Goal: Task Accomplishment & Management: Manage account settings

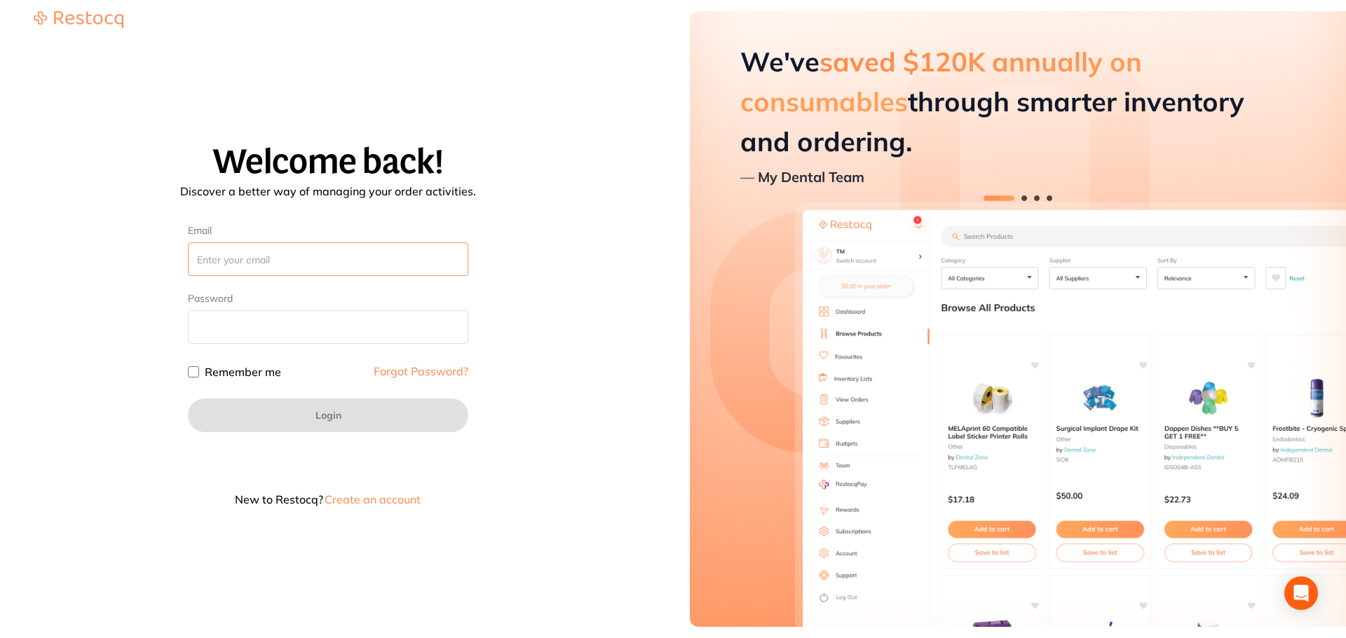
click at [333, 261] on input "Email" at bounding box center [328, 259] width 280 height 34
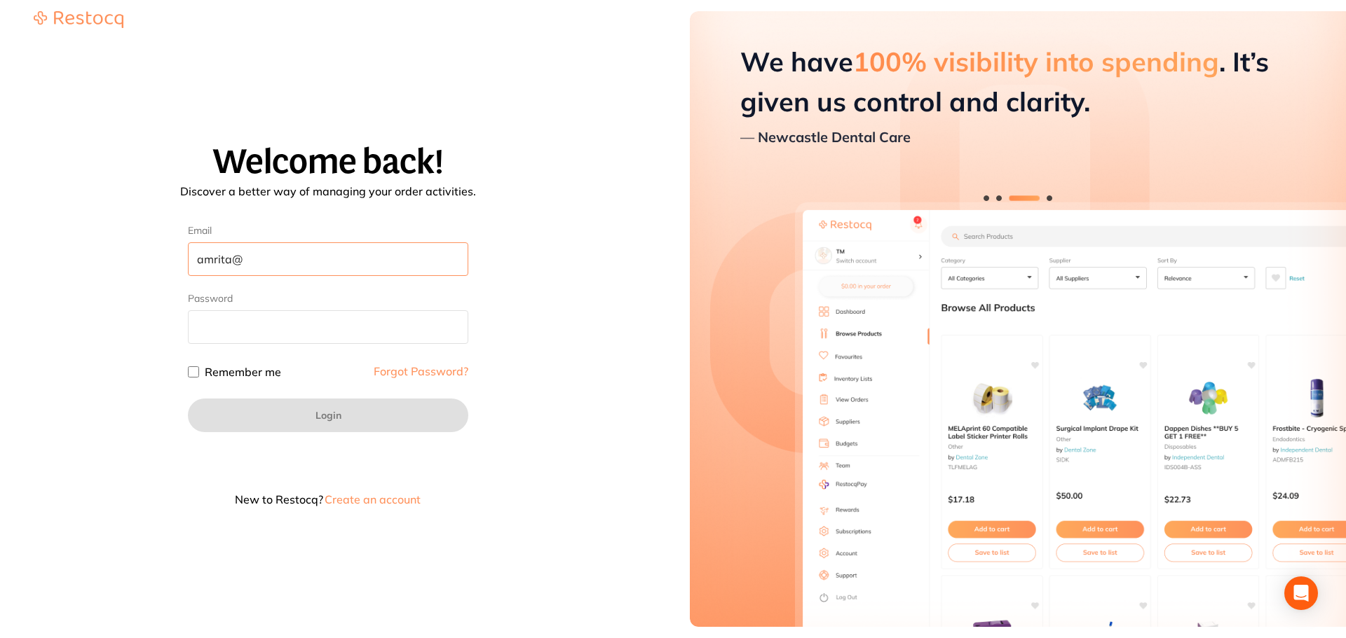
type input "amrita@"
click at [357, 496] on button "Create an account" at bounding box center [372, 499] width 99 height 11
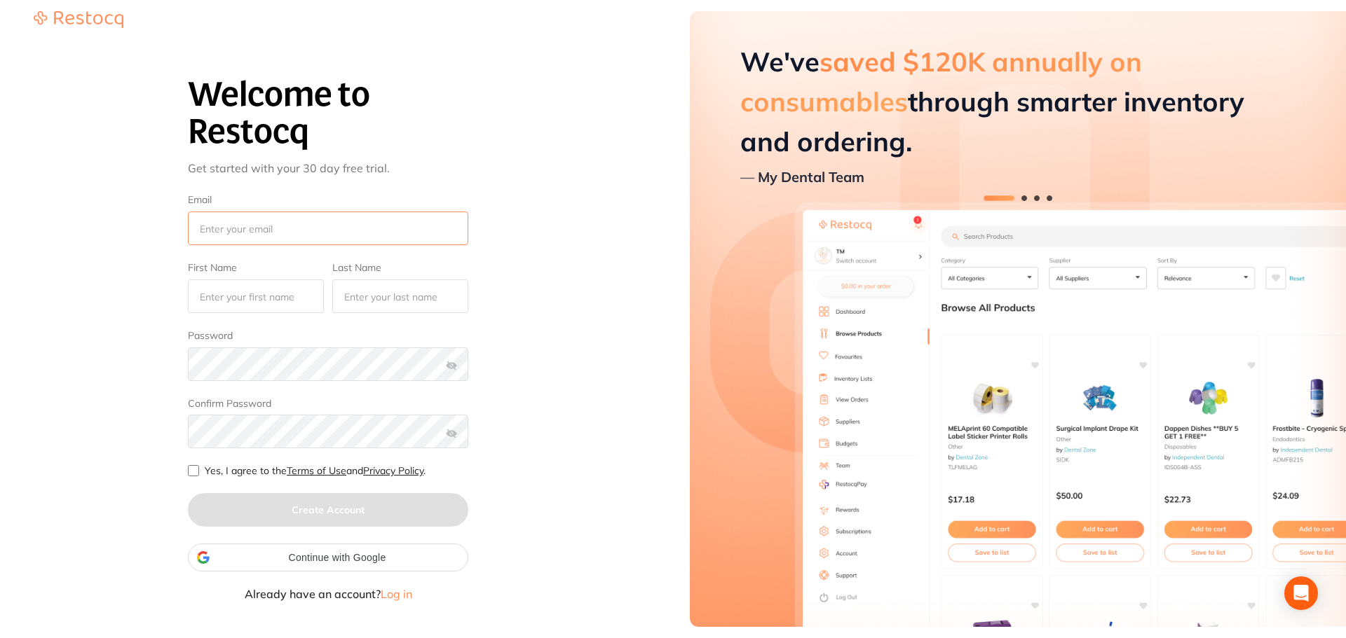
click at [280, 236] on input "Email" at bounding box center [328, 229] width 280 height 34
type input "[EMAIL_ADDRESS][DOMAIN_NAME]"
type input "Test"
type input "Tester"
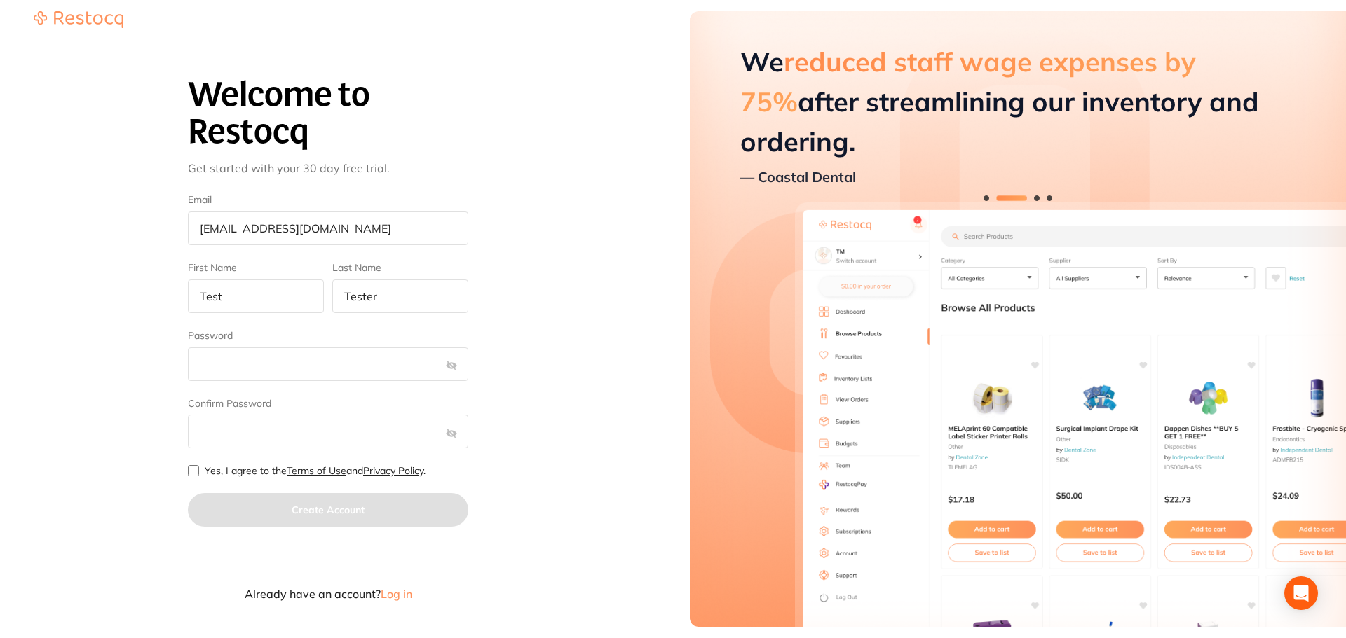
click at [198, 467] on input "Yes, I agree to the Terms of Use and Privacy Policy ." at bounding box center [193, 470] width 11 height 11
checkbox input "true"
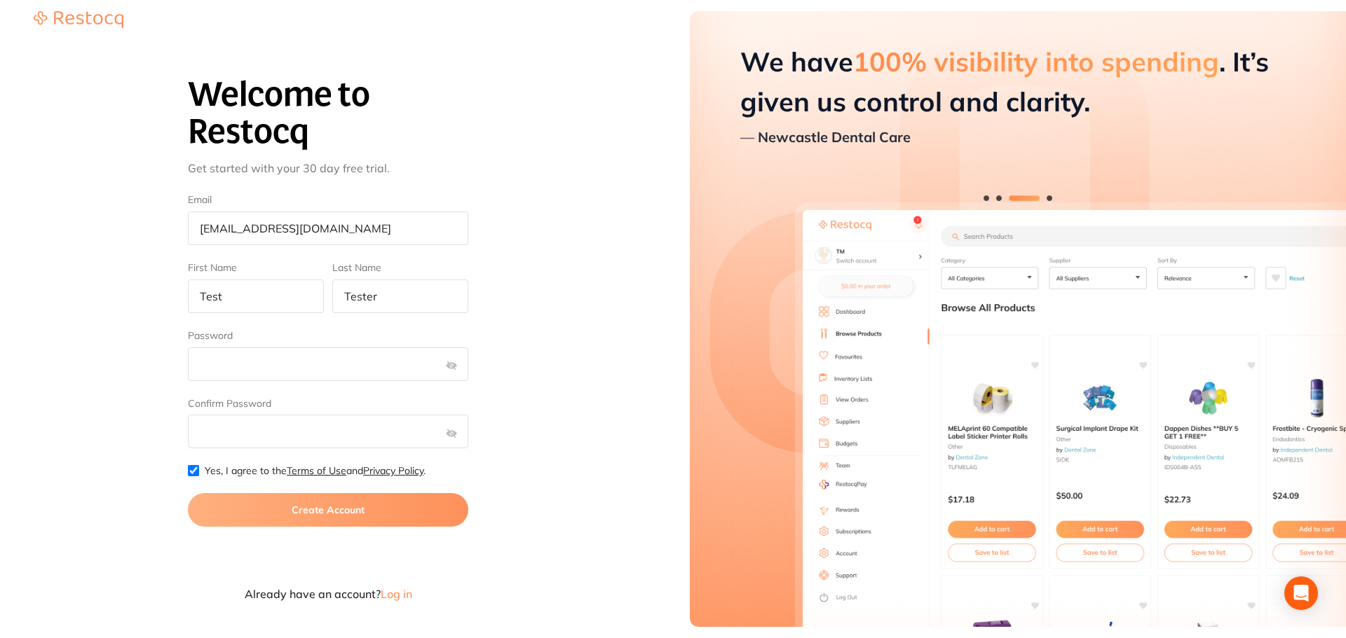
click at [242, 507] on button "Create Account" at bounding box center [328, 510] width 280 height 34
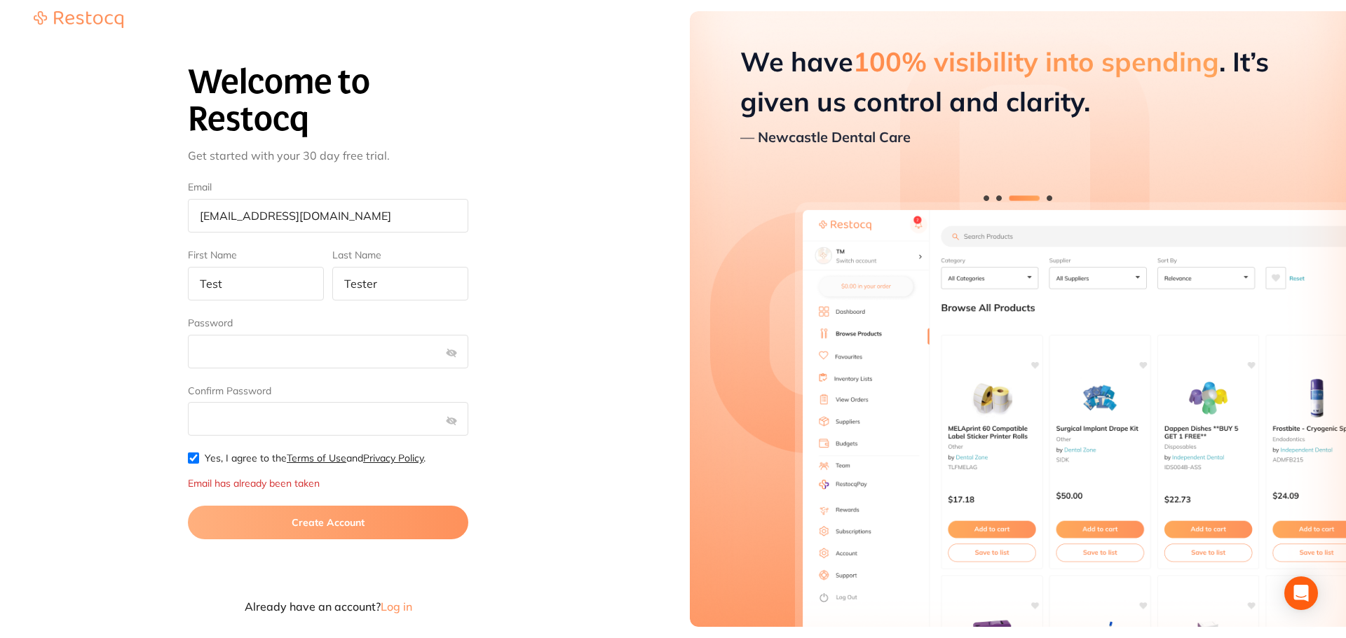
click at [392, 606] on span "Log in" at bounding box center [397, 607] width 32 height 14
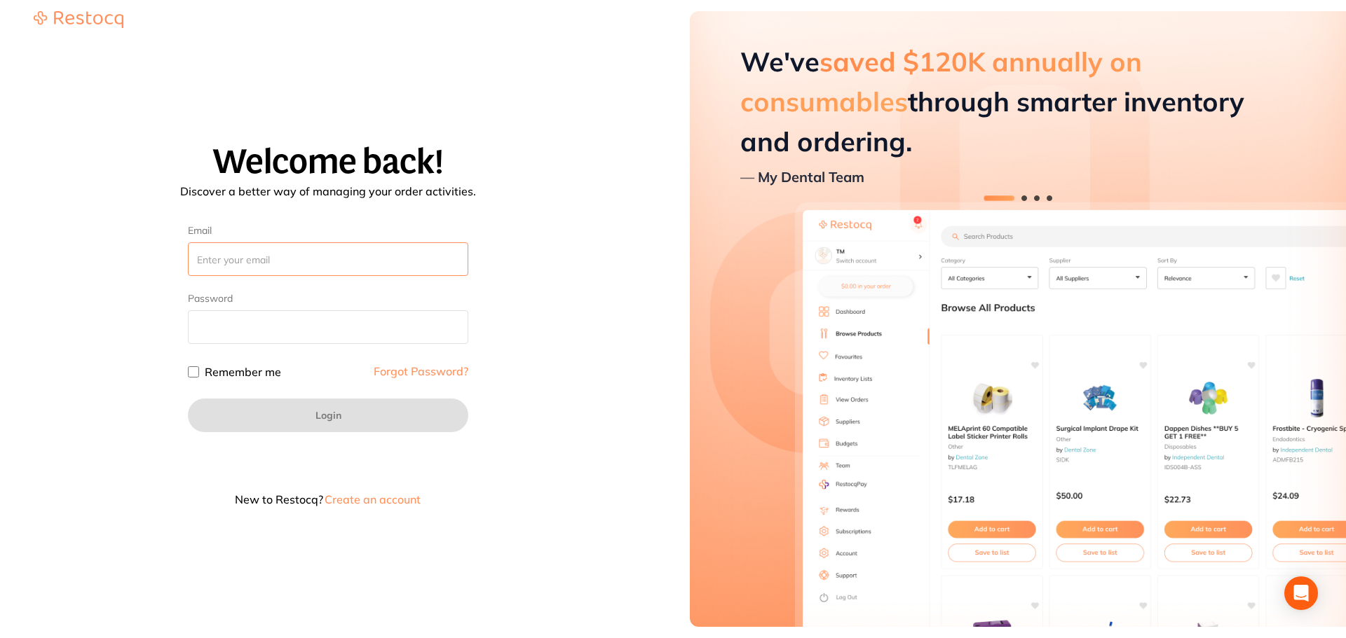
click at [351, 262] on input "Email" at bounding box center [328, 259] width 280 height 34
click at [289, 266] on input "Email" at bounding box center [328, 259] width 280 height 34
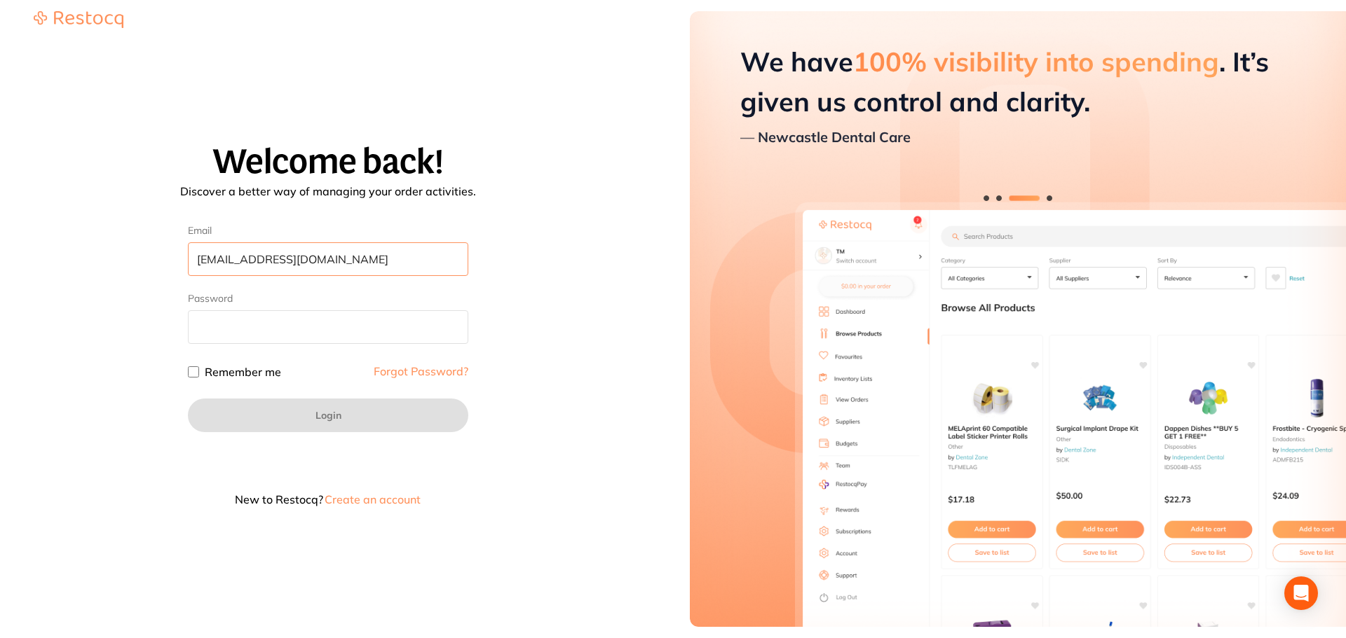
type input "[EMAIL_ADDRESS][DOMAIN_NAME]"
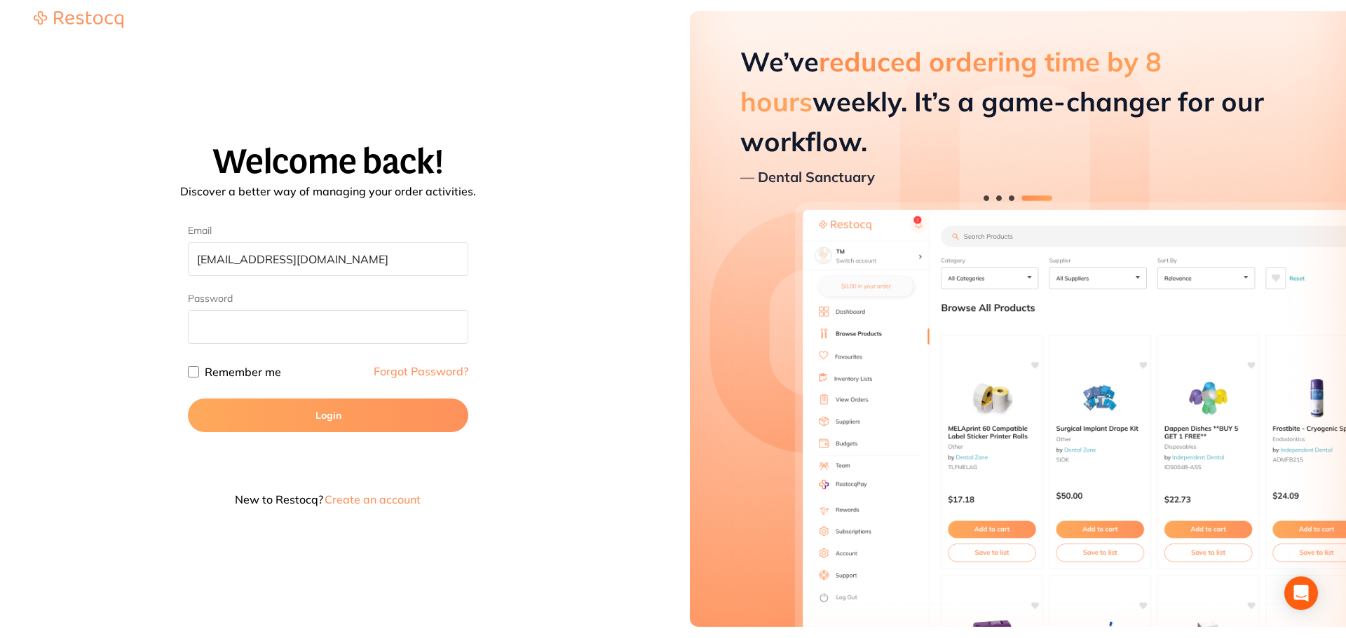
click at [191, 371] on input "Remember me" at bounding box center [193, 372] width 11 height 11
checkbox input "true"
click at [223, 425] on button "Login" at bounding box center [328, 416] width 280 height 34
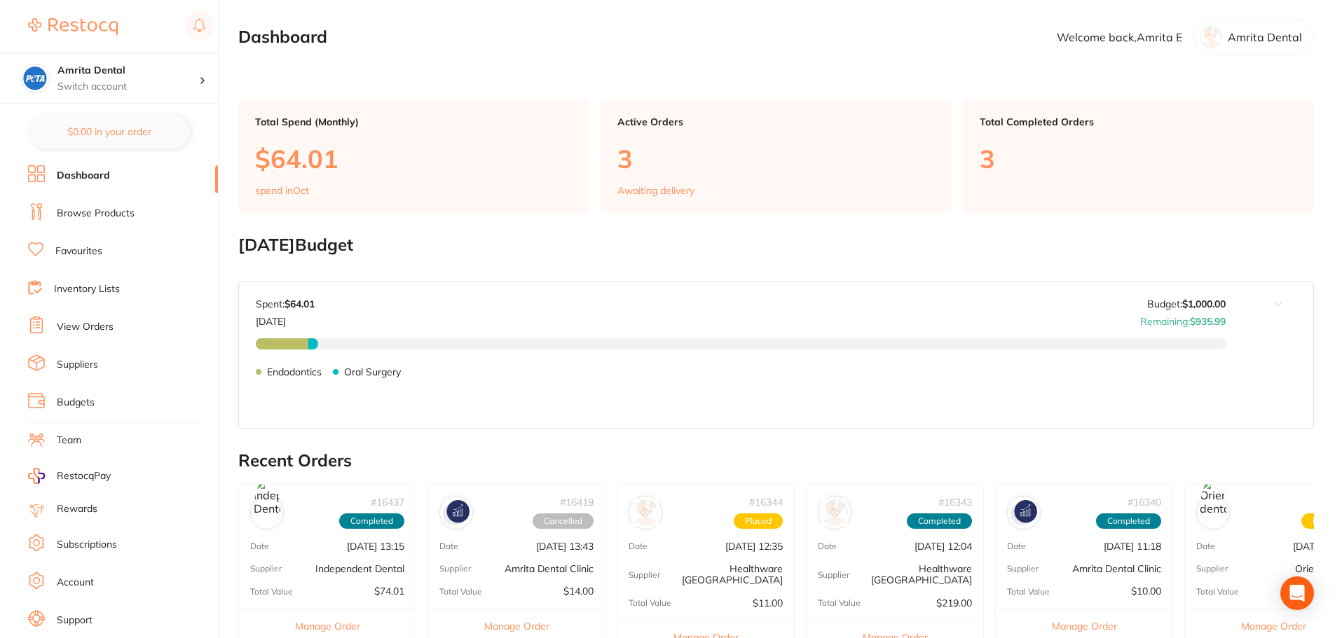
click at [69, 402] on link "Budgets" at bounding box center [76, 403] width 38 height 14
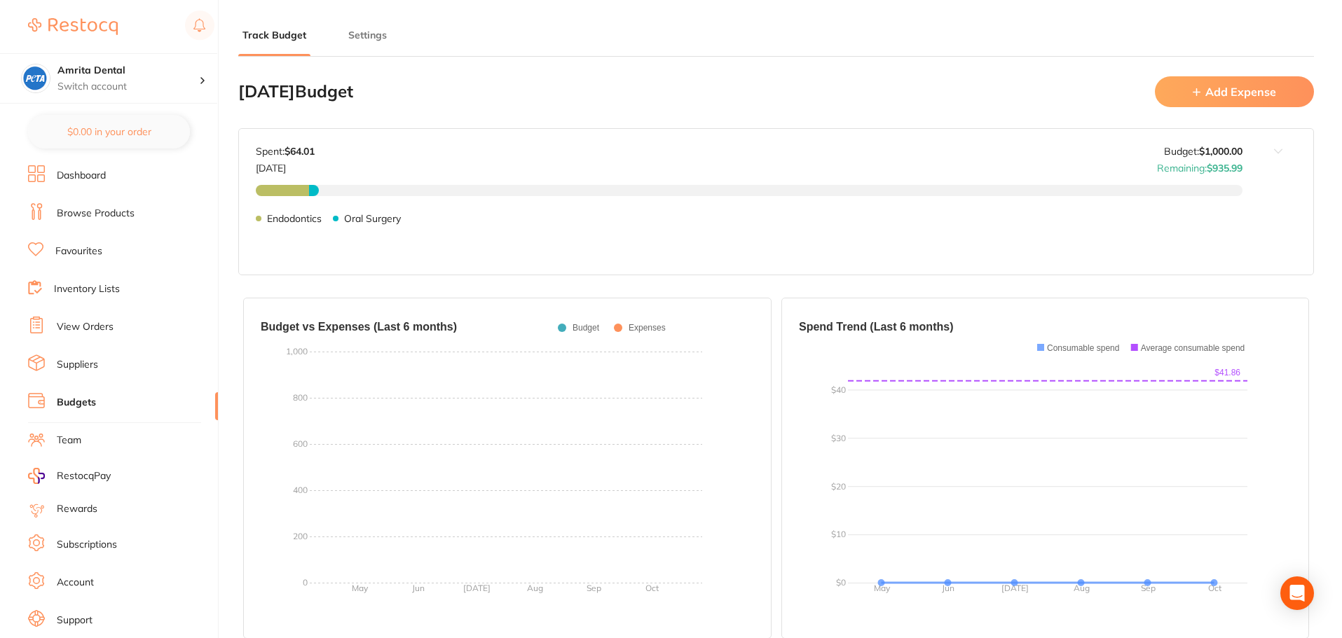
type input "1,000"
type input "0.0"
type input "1,000"
drag, startPoint x: 81, startPoint y: 580, endPoint x: 68, endPoint y: 547, distance: 34.9
click at [68, 547] on link "Subscriptions" at bounding box center [87, 545] width 60 height 14
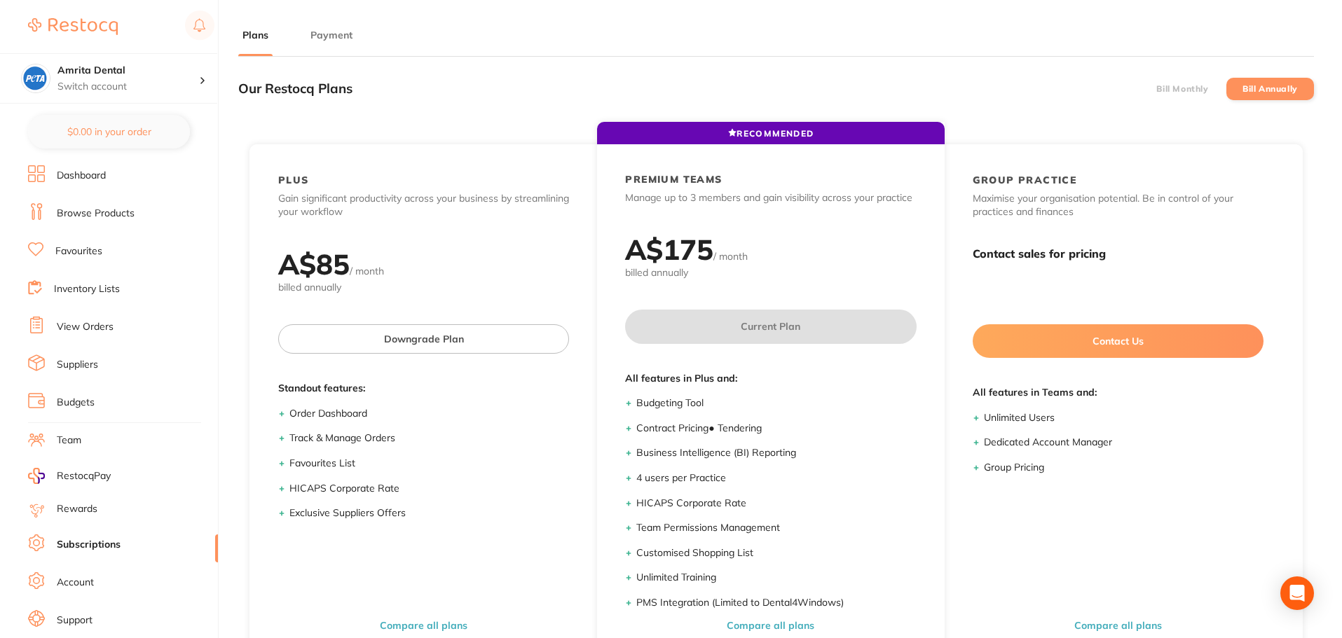
click at [328, 39] on button "Payment" at bounding box center [331, 35] width 50 height 13
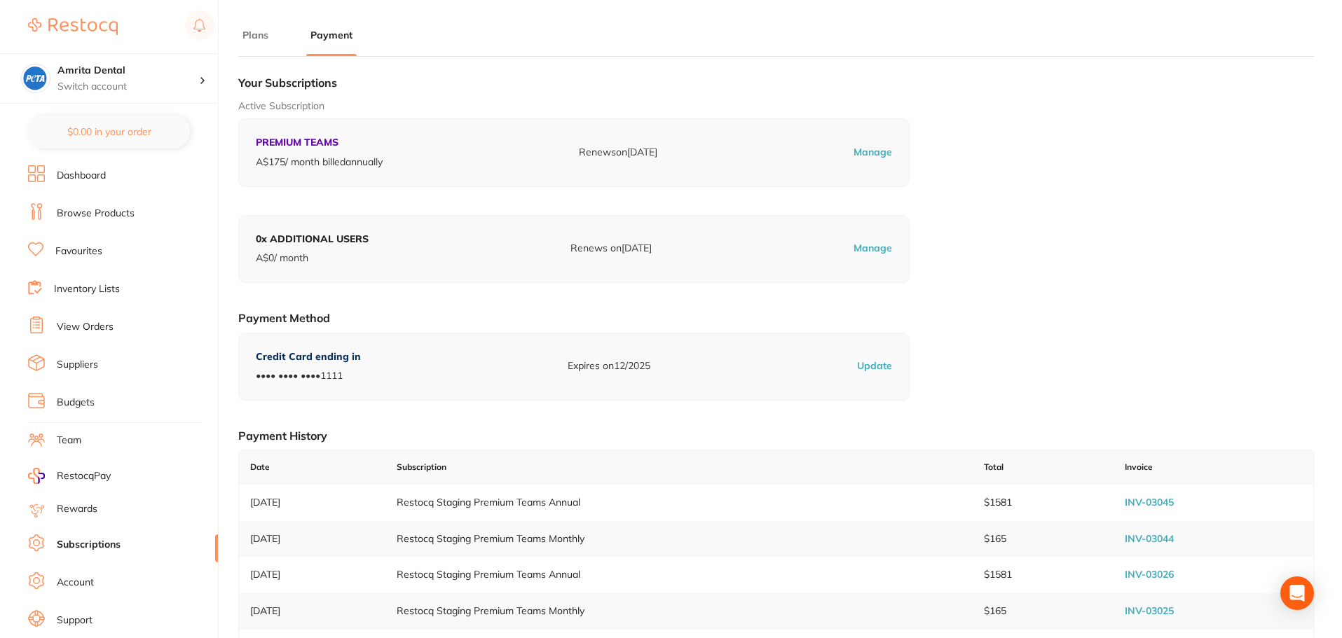
click at [881, 363] on p "Update" at bounding box center [874, 367] width 35 height 14
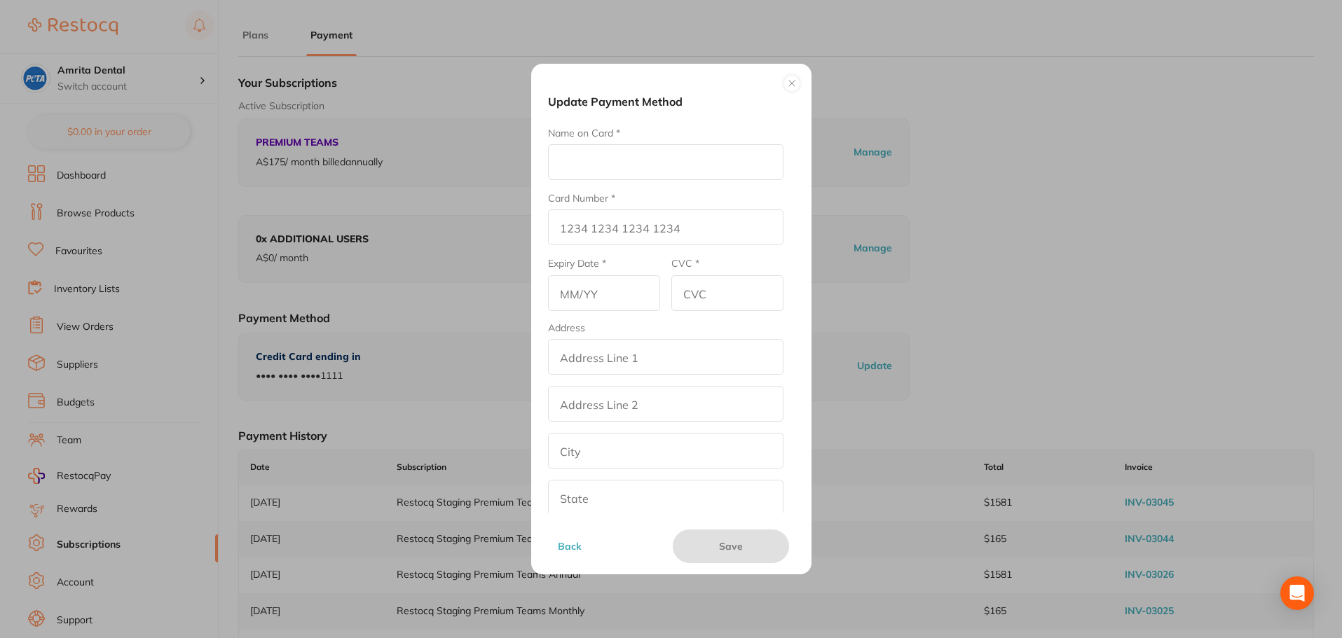
click at [609, 174] on input "Name on Card *" at bounding box center [665, 162] width 235 height 36
click at [653, 146] on input "Name on Card *" at bounding box center [665, 162] width 235 height 36
type input "111111111111111"
click at [622, 234] on input "Card Number *" at bounding box center [665, 228] width 235 height 36
type input "1111 1111 1111 1111"
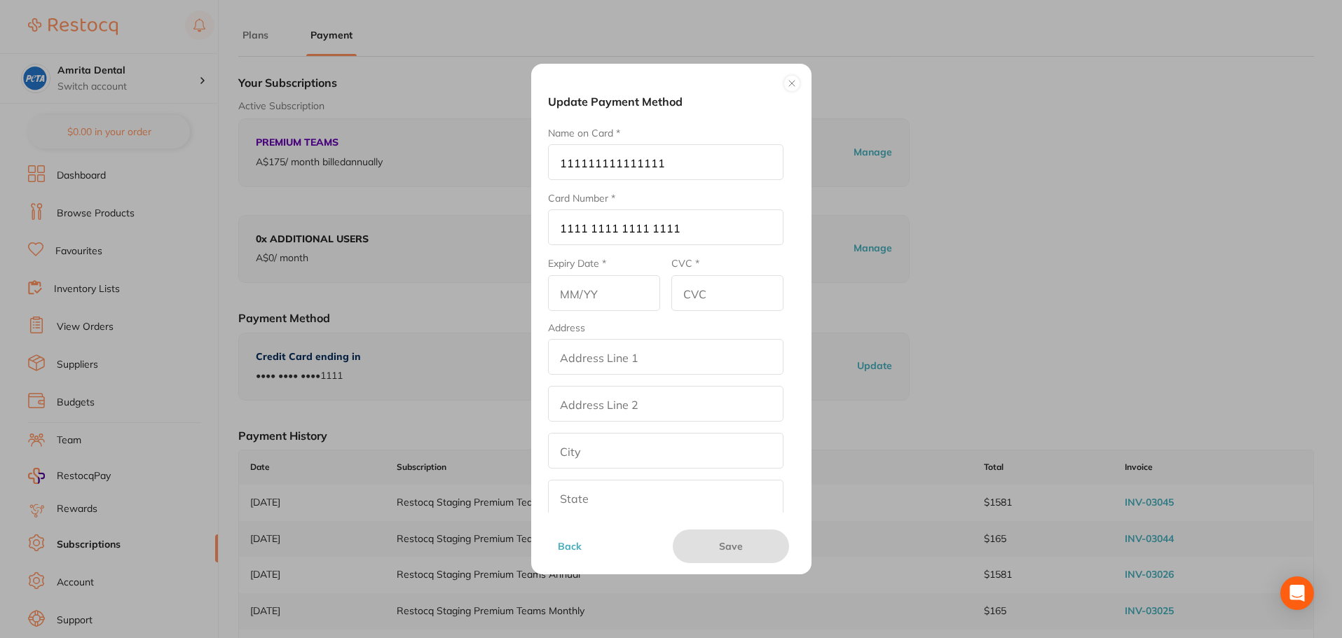
click at [585, 299] on input "text" at bounding box center [604, 293] width 112 height 36
type input "11111"
click at [716, 297] on input "CVC *" at bounding box center [727, 293] width 112 height 36
type input "1111"
click at [692, 356] on input "Address Line 1 *" at bounding box center [665, 357] width 235 height 36
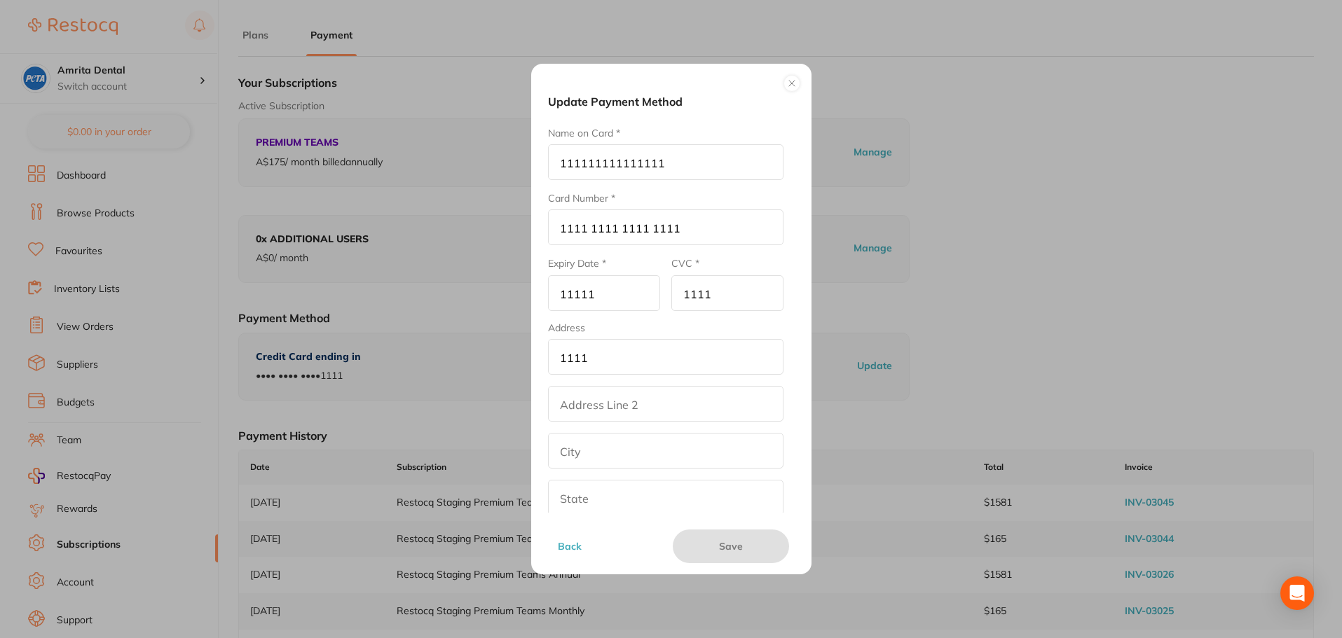
type input "1111"
drag, startPoint x: 587, startPoint y: 415, endPoint x: 592, endPoint y: 439, distance: 24.3
click at [587, 415] on input "Address Line 2" at bounding box center [665, 404] width 235 height 36
type input "1111"
click at [590, 455] on input "City *" at bounding box center [665, 451] width 235 height 36
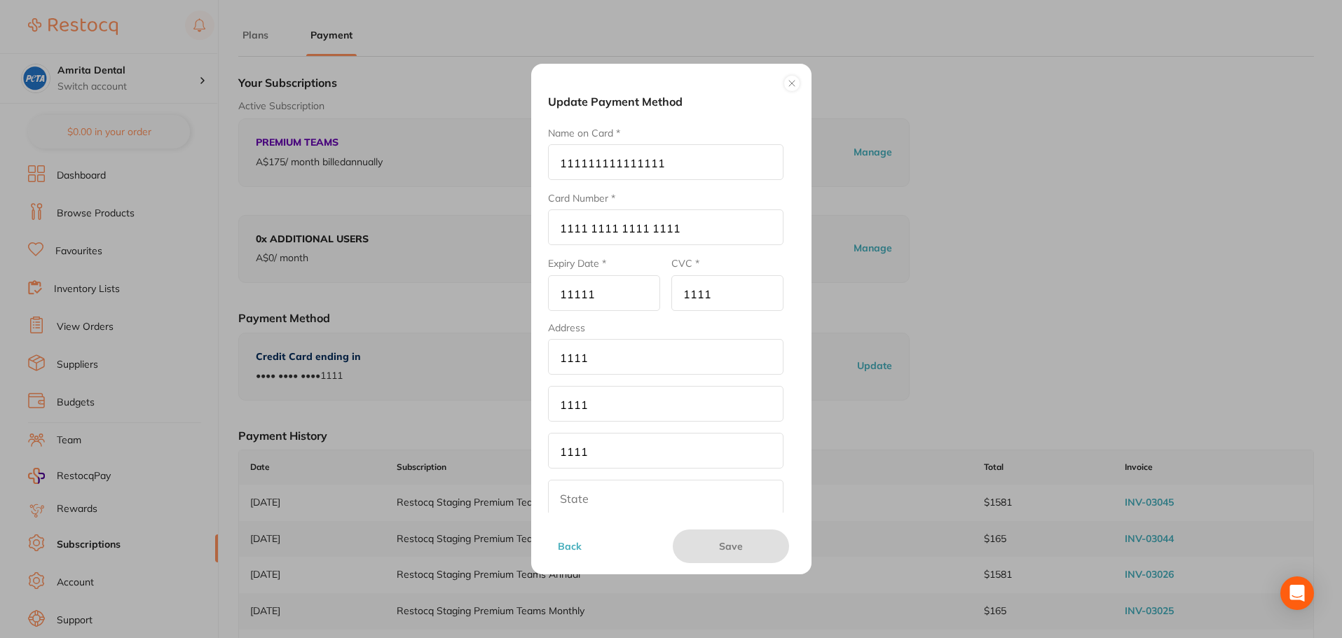
type input "1111"
click at [596, 493] on input "State *" at bounding box center [665, 498] width 235 height 36
type input "1111"
click at [622, 437] on input "Postal Code *" at bounding box center [665, 432] width 235 height 36
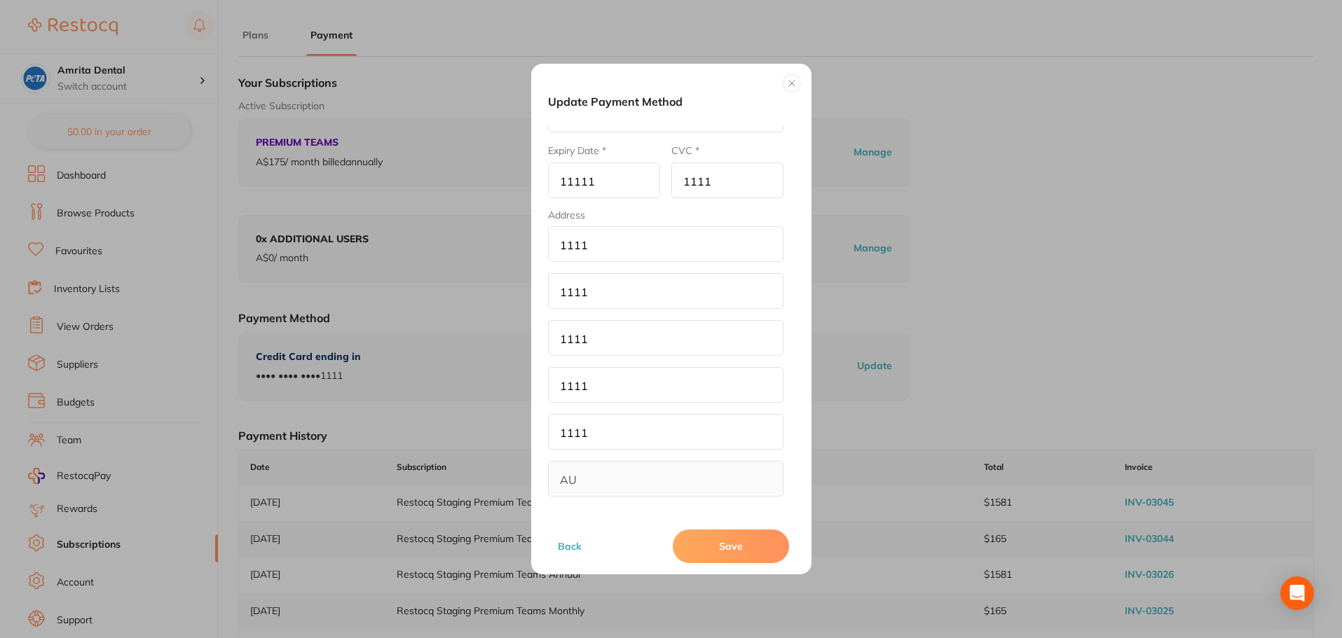
type input "1111"
click at [729, 556] on button "Save" at bounding box center [731, 547] width 116 height 34
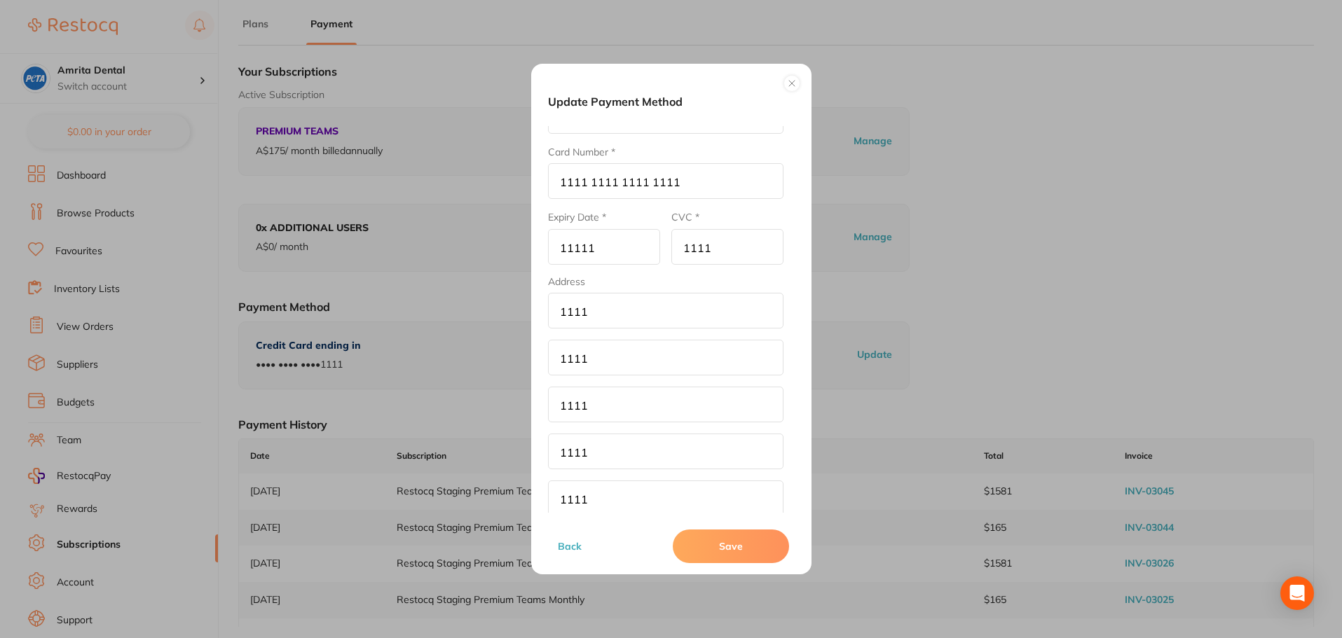
scroll to position [0, 0]
click at [580, 298] on input "11111" at bounding box center [604, 293] width 112 height 36
click at [716, 543] on button "Save" at bounding box center [731, 547] width 116 height 34
click at [625, 298] on input "11/11" at bounding box center [604, 293] width 112 height 36
type input "11/99"
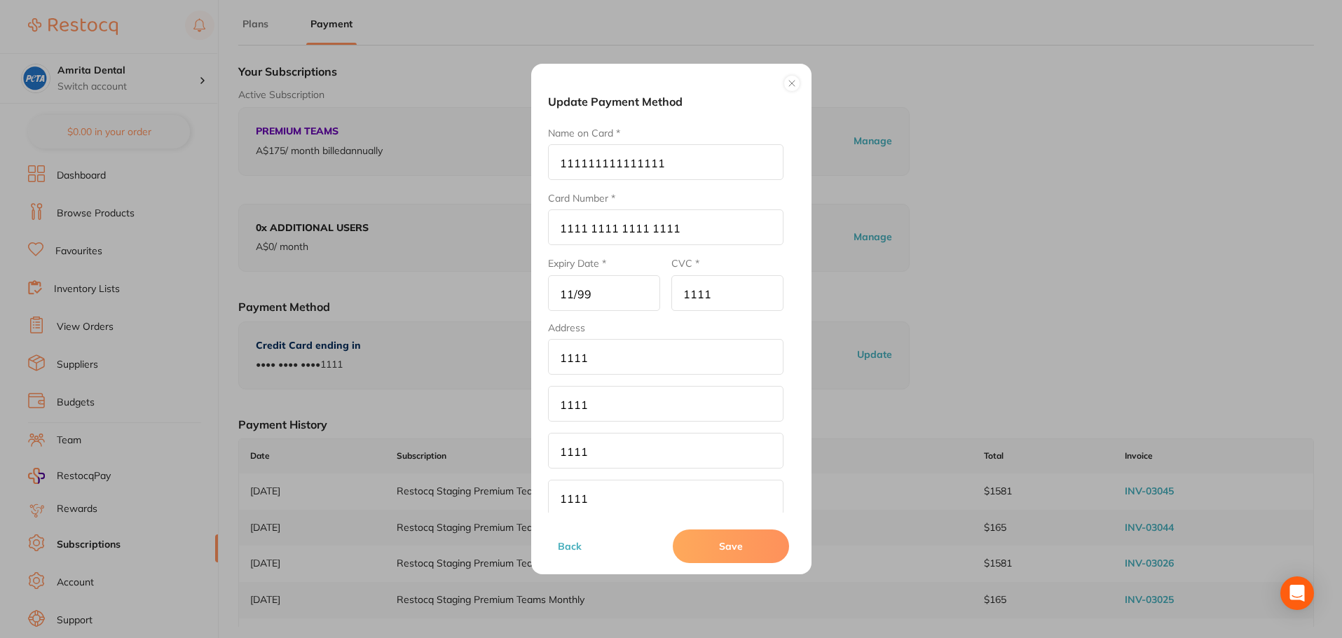
click at [718, 554] on button "Save" at bounding box center [731, 547] width 116 height 34
click at [567, 226] on input "1111 1111 1111 1111" at bounding box center [665, 228] width 235 height 36
type input "1"
type input "[CREDIT_CARD_NUMBER]"
click at [636, 542] on button "Back" at bounding box center [608, 547] width 108 height 34
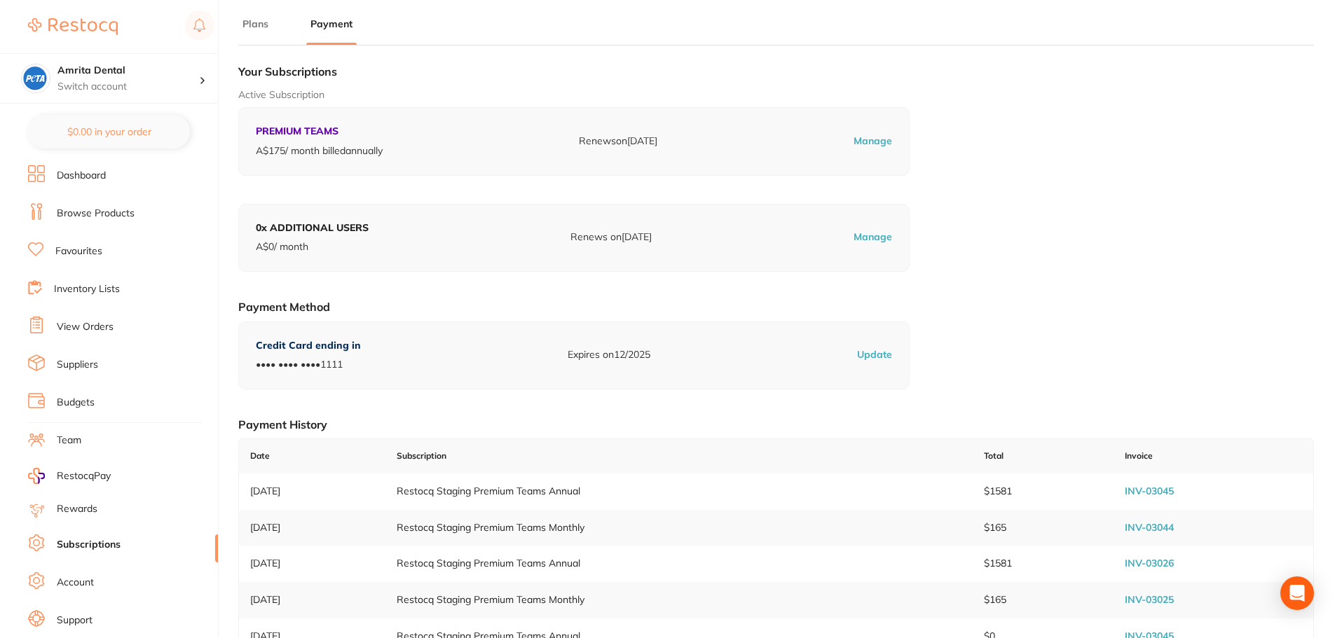
click at [858, 357] on div "Credit Card ending in •••• •••• •••• 1111 Expires on 12/2025 Update" at bounding box center [573, 356] width 671 height 68
click at [870, 355] on p "Update" at bounding box center [874, 355] width 35 height 14
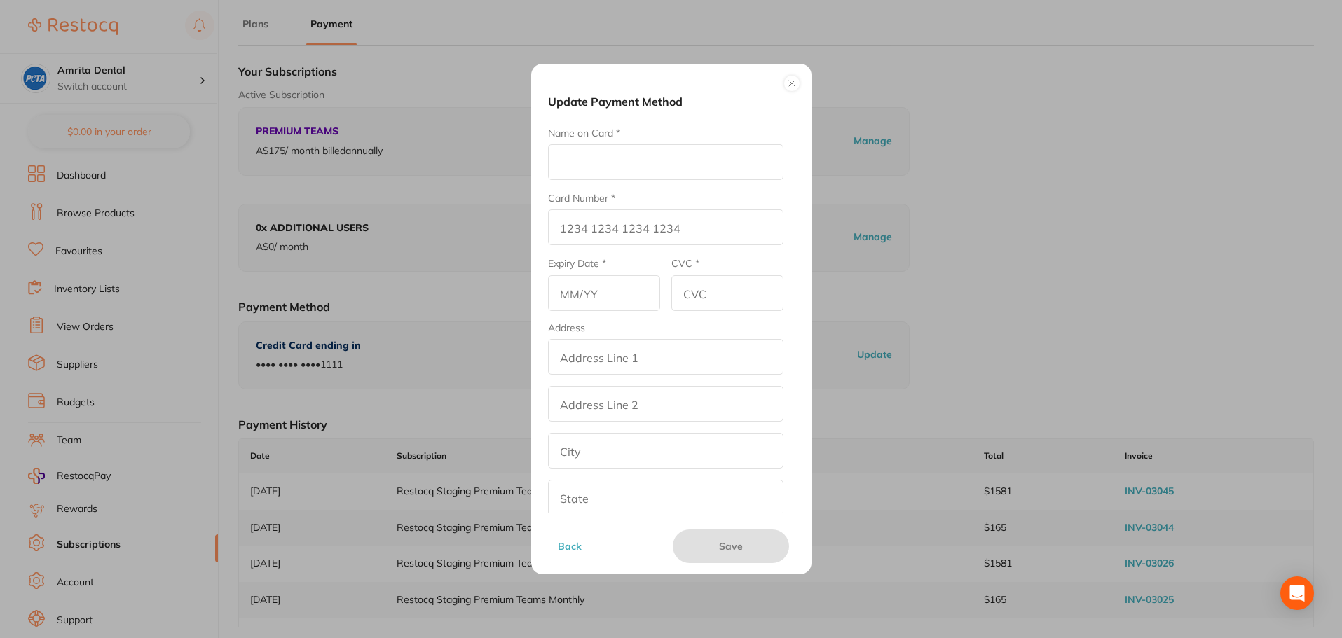
click at [660, 168] on input "Name on Card *" at bounding box center [665, 162] width 235 height 36
type input "11111111111111111111"
click at [600, 232] on input "Card Number *" at bounding box center [665, 228] width 235 height 36
type input "[CREDIT_CARD_NUMBER]"
click at [587, 298] on input "text" at bounding box center [604, 293] width 112 height 36
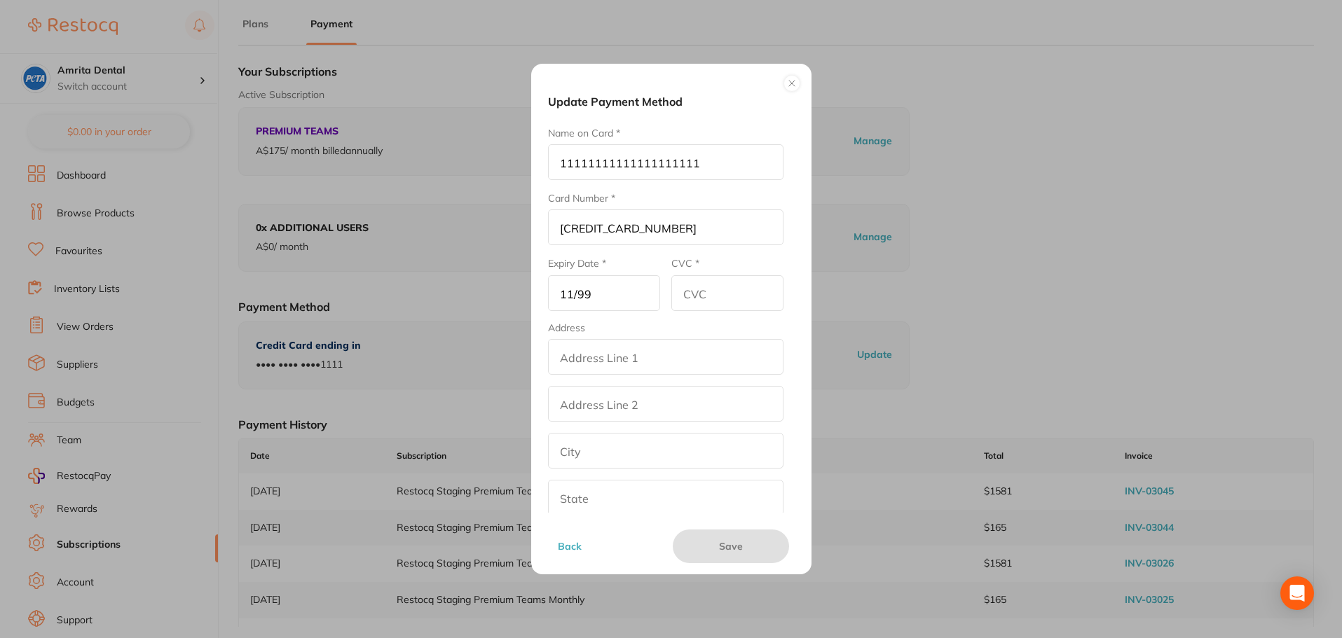
type input "11/99"
click at [739, 293] on input "1" at bounding box center [727, 293] width 112 height 36
type input "111"
click at [652, 362] on input "Address Line 1 *" at bounding box center [665, 357] width 235 height 36
type input "111111"
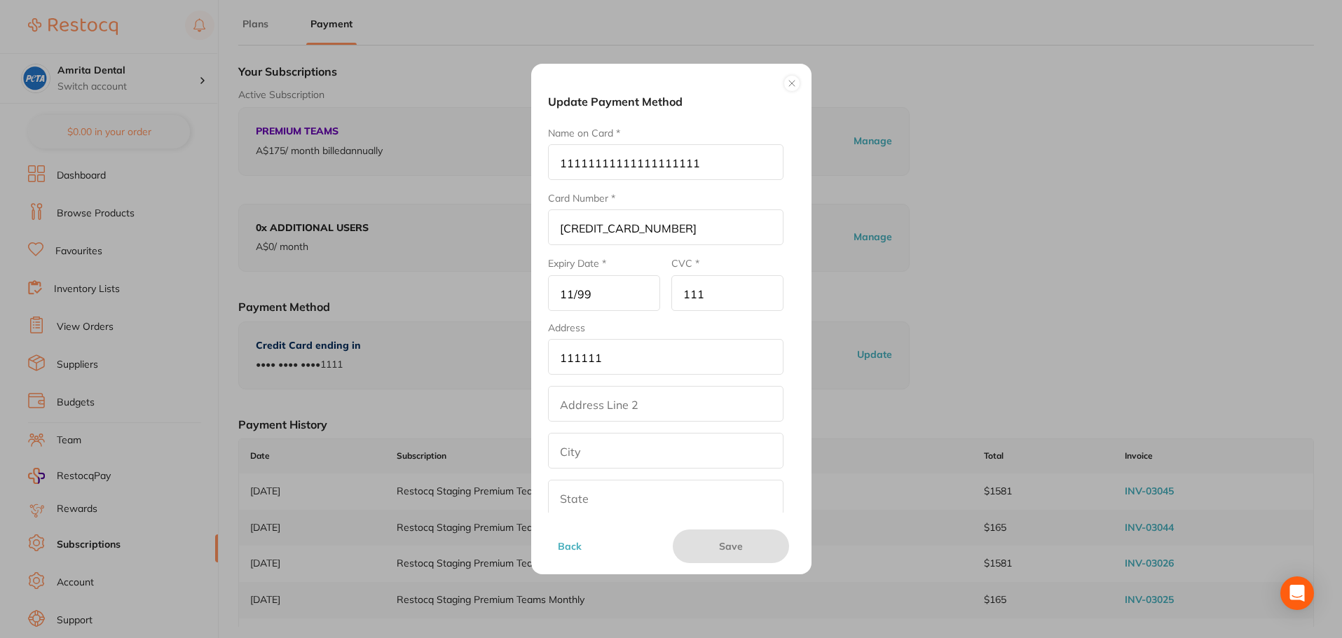
click at [574, 404] on input "Address Line 2" at bounding box center [665, 404] width 235 height 36
type input "1111"
click at [580, 442] on input "1" at bounding box center [665, 451] width 235 height 36
type input "1111"
drag, startPoint x: 580, startPoint y: 502, endPoint x: 605, endPoint y: 487, distance: 29.2
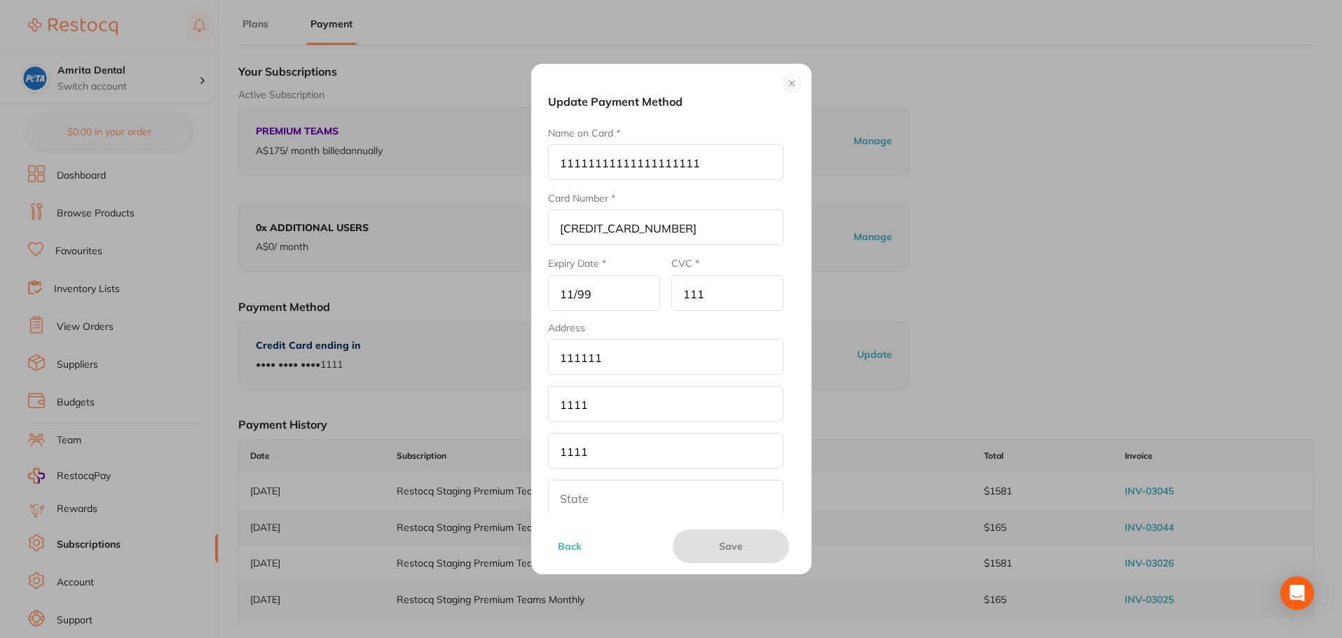
click at [580, 502] on input "State *" at bounding box center [665, 498] width 235 height 36
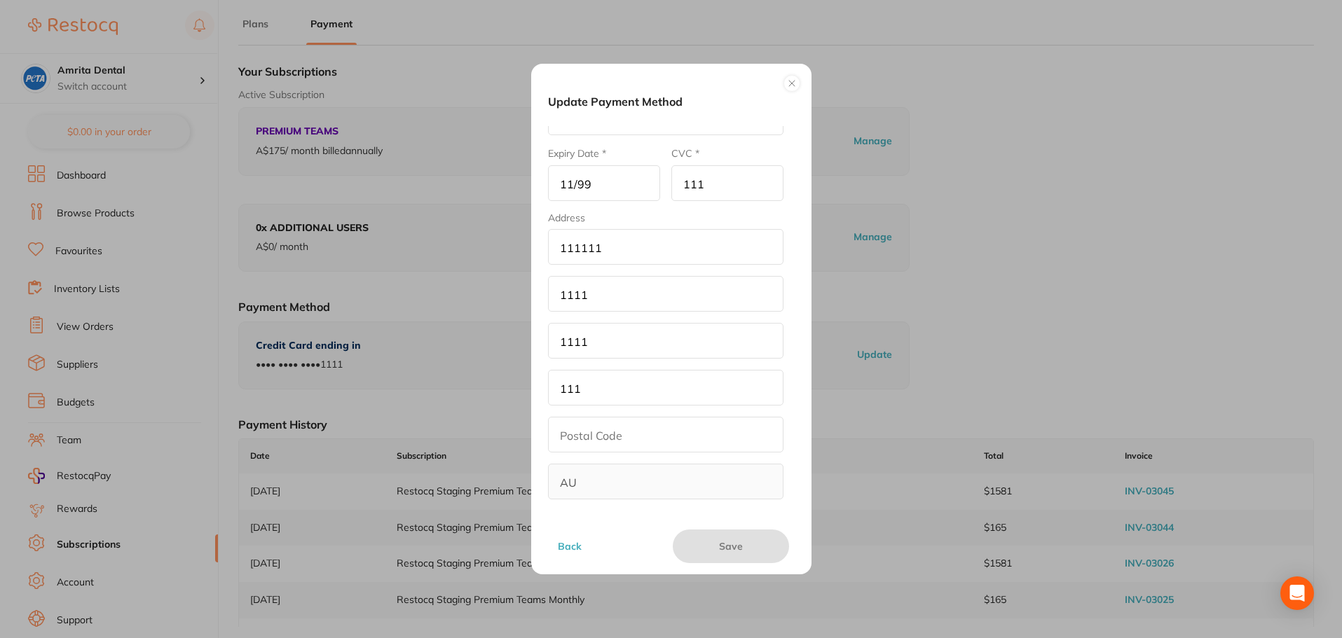
scroll to position [113, 0]
type input "1111"
click at [611, 412] on fieldset "Address Address Line 1 * 111111 Address Line 2 1111 City * 1111 State * 1111 Po…" at bounding box center [665, 353] width 235 height 287
click at [630, 440] on input "Postal Code *" at bounding box center [665, 432] width 235 height 36
type input "111"
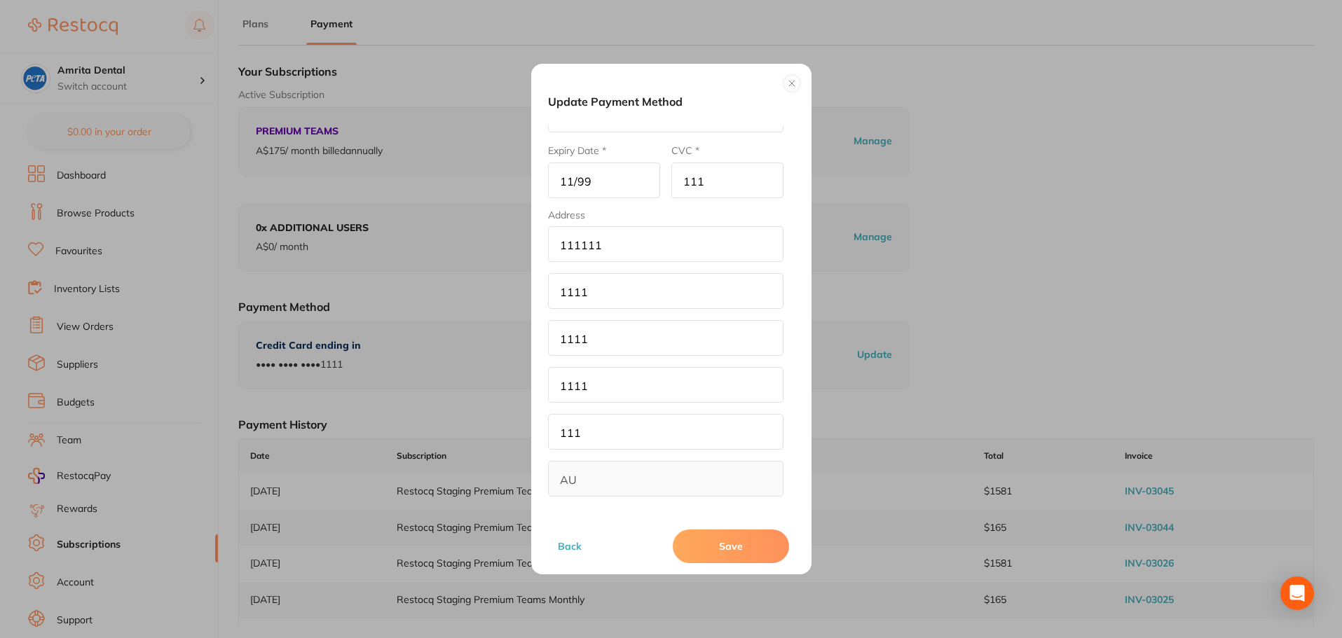
click at [725, 554] on button "Save" at bounding box center [731, 547] width 116 height 34
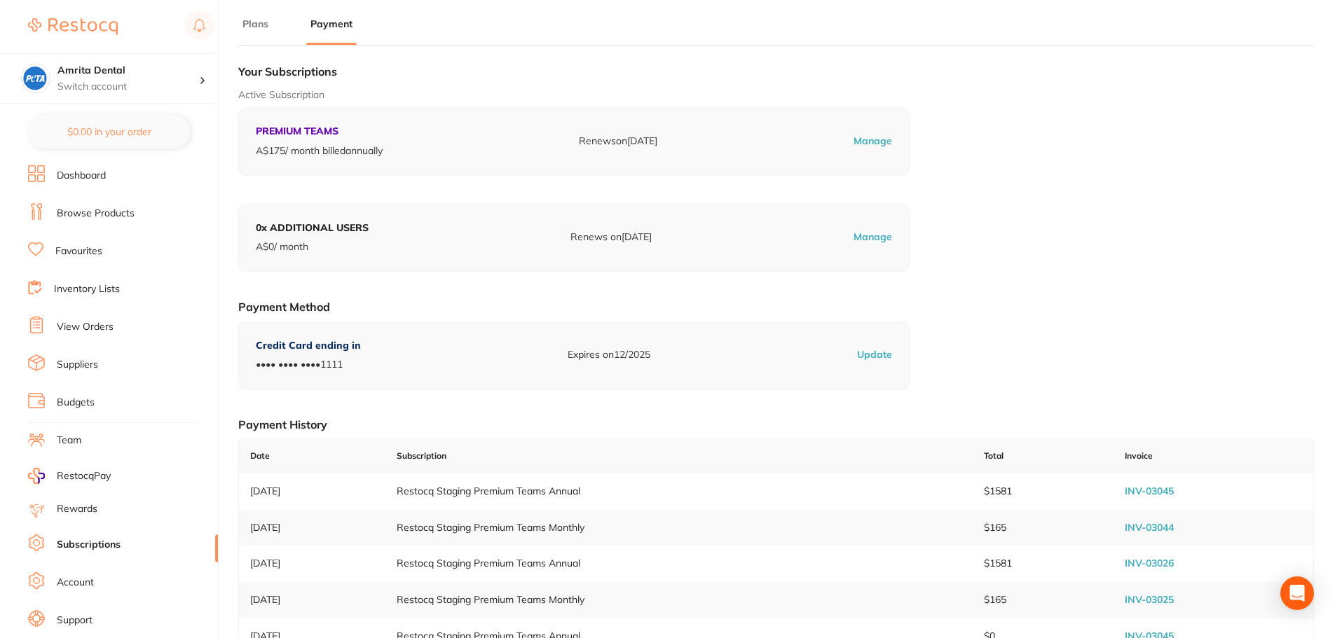
click at [892, 360] on p "Update" at bounding box center [874, 355] width 35 height 14
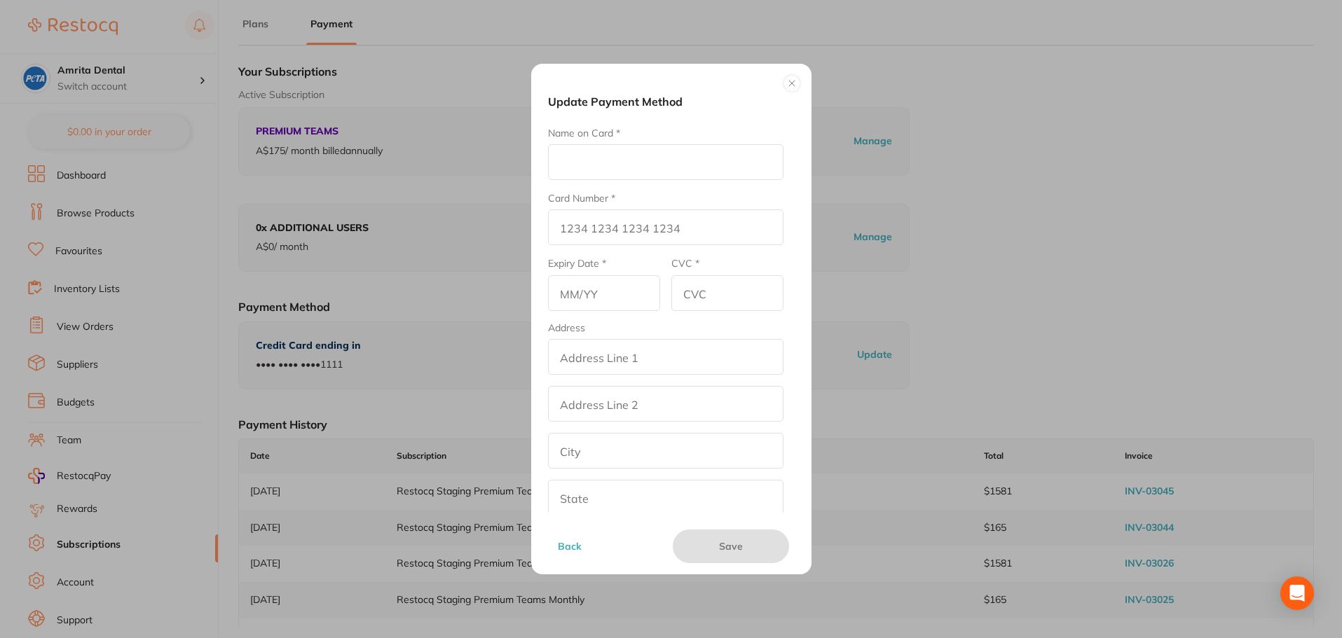
click at [616, 164] on input "Name on Card *" at bounding box center [665, 162] width 235 height 36
click at [625, 233] on input "Card Number *" at bounding box center [665, 228] width 235 height 36
type input "1111 1111 1111 1111"
click at [617, 163] on input "Name on Card *" at bounding box center [665, 162] width 235 height 36
type input "1111"
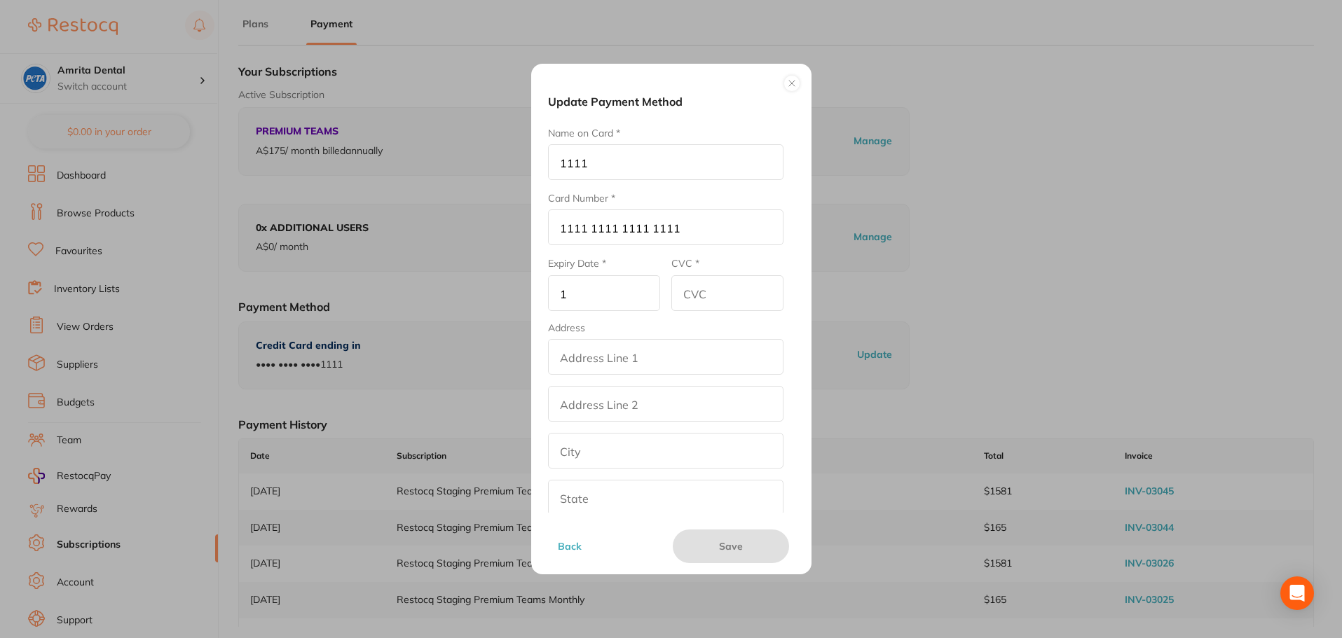
click at [601, 296] on input "1" at bounding box center [604, 293] width 112 height 36
type input "11111"
drag, startPoint x: 734, startPoint y: 298, endPoint x: 720, endPoint y: 305, distance: 15.7
click at [734, 297] on input "11" at bounding box center [727, 293] width 112 height 36
type input "11111111"
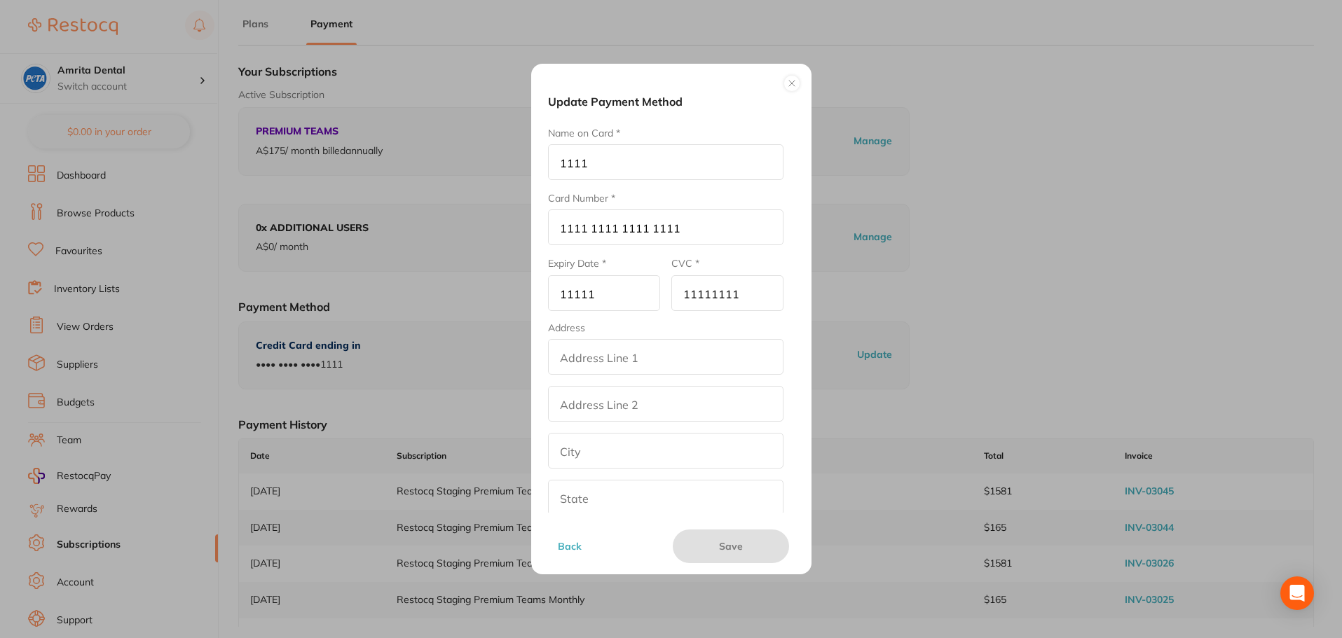
click at [596, 362] on input "Address Line 1 *" at bounding box center [665, 357] width 235 height 36
type input "11111"
click at [586, 402] on input "1" at bounding box center [665, 404] width 235 height 36
type input "111111"
click at [598, 453] on input "1" at bounding box center [665, 451] width 235 height 36
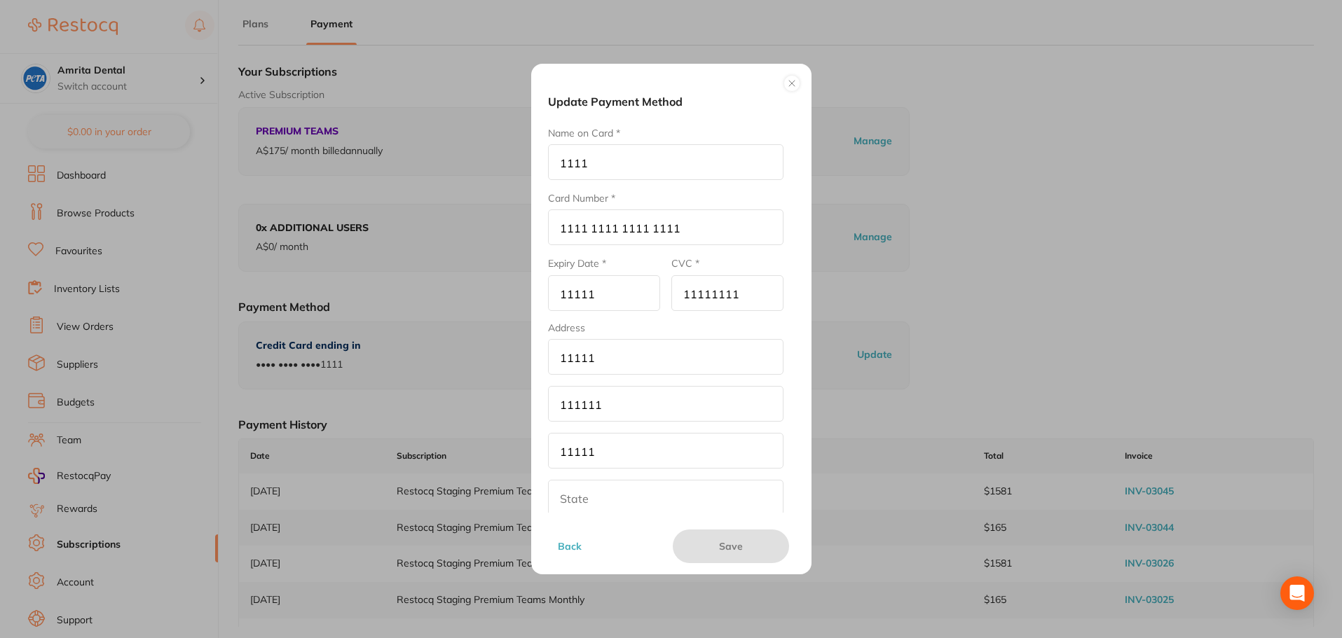
type input "11111"
click at [596, 495] on input "11" at bounding box center [665, 498] width 235 height 36
type input "111111"
click at [624, 421] on input "Postal Code *" at bounding box center [665, 432] width 235 height 36
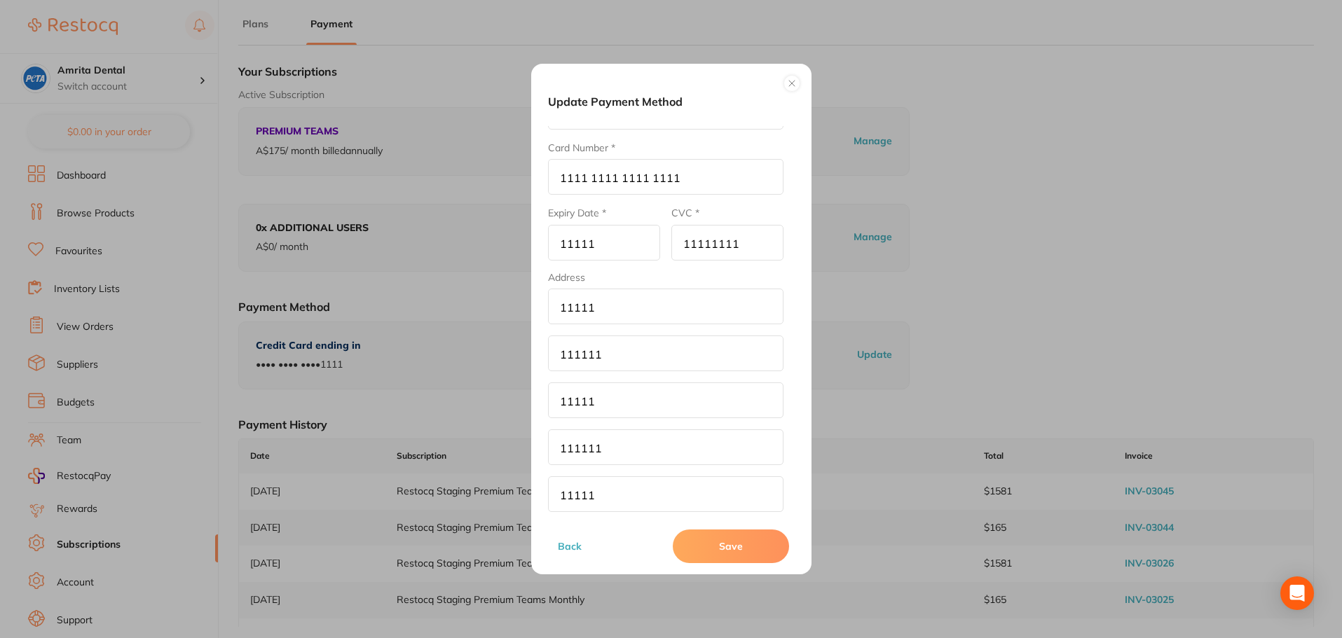
scroll to position [0, 0]
type input "11111"
click at [740, 547] on button "Save" at bounding box center [731, 547] width 116 height 34
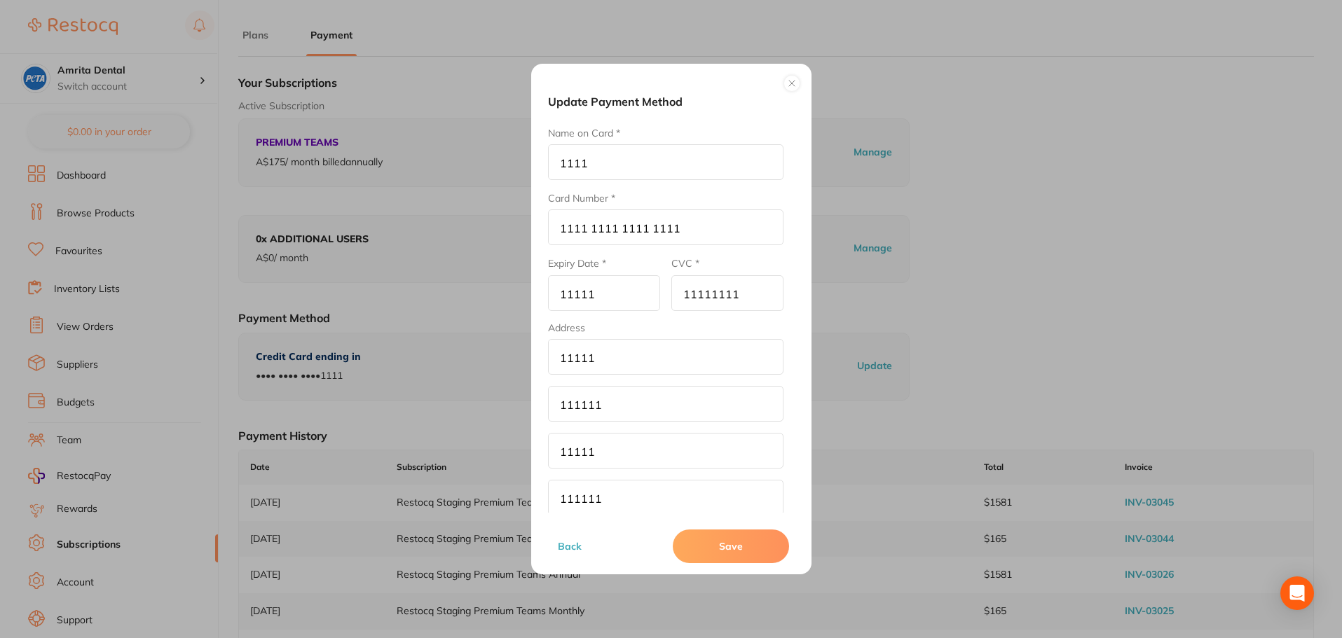
click at [748, 289] on input "11111111" at bounding box center [727, 293] width 112 height 36
type input "111111"
click at [582, 293] on input "11111" at bounding box center [604, 293] width 112 height 36
click at [713, 540] on button "Save" at bounding box center [731, 547] width 116 height 34
click at [625, 289] on input "11/11" at bounding box center [604, 293] width 112 height 36
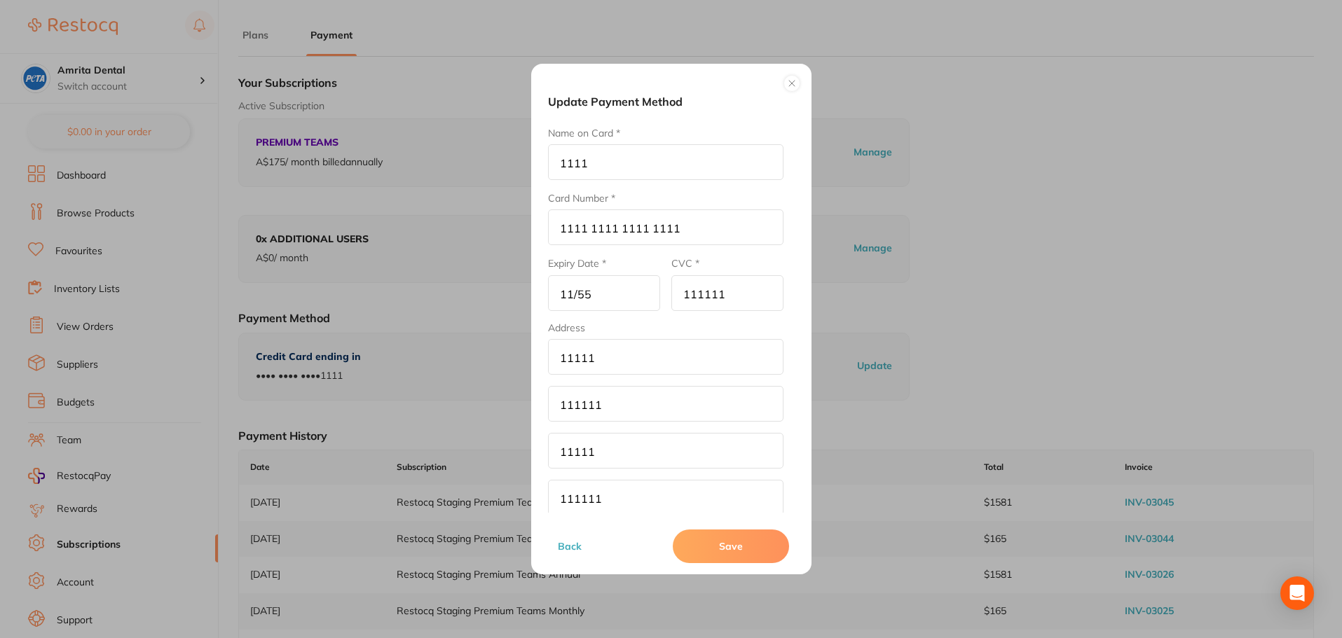
type input "11/55"
click at [762, 289] on input "111111" at bounding box center [727, 293] width 112 height 36
type input "111"
click at [734, 540] on button "Save" at bounding box center [731, 547] width 116 height 34
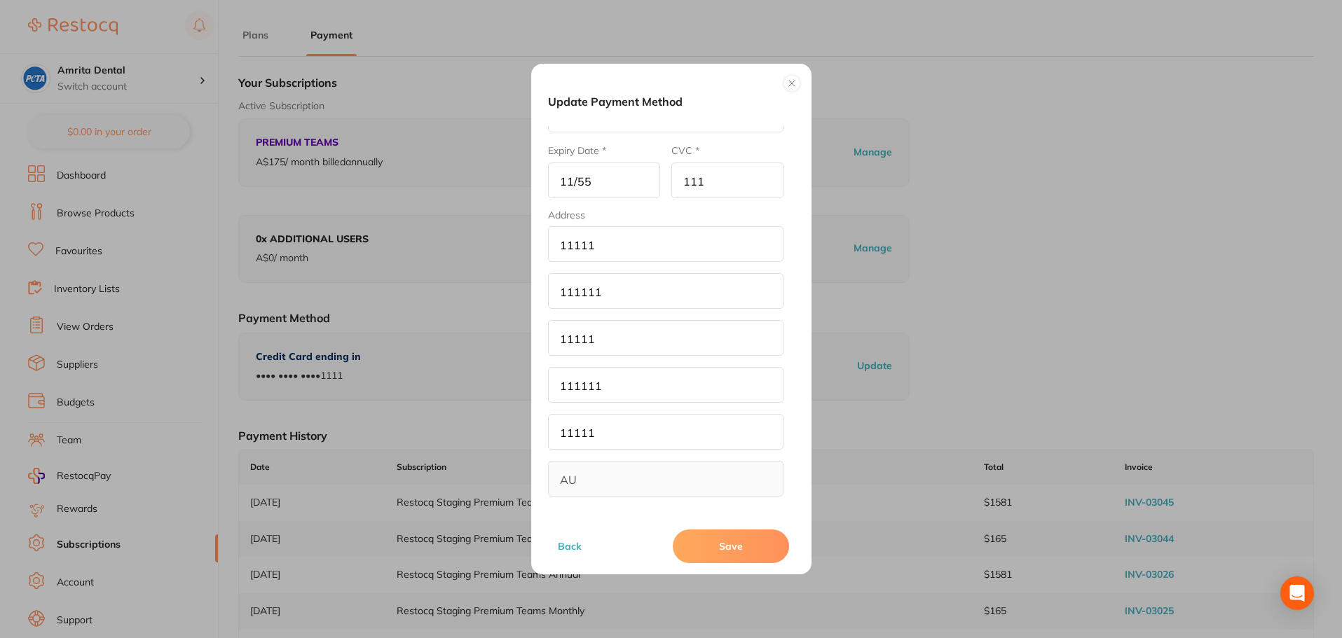
click at [625, 421] on input "11111" at bounding box center [665, 432] width 235 height 36
type input "1111111111111111111111"
click at [630, 391] on input "111111" at bounding box center [665, 385] width 235 height 36
type input "1111111111111111111111"
click at [628, 342] on input "11111" at bounding box center [665, 338] width 235 height 36
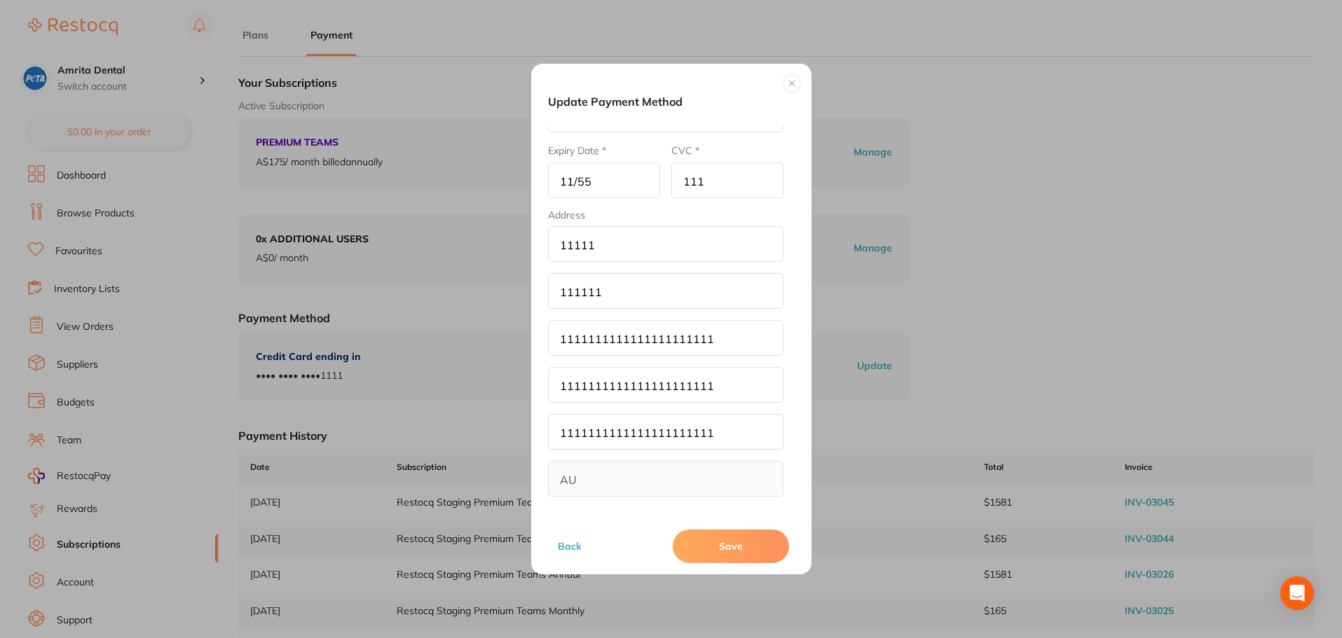
type input "1111111111111111111111"
click at [622, 282] on input "111111" at bounding box center [665, 291] width 235 height 36
type input "111111111111111111111"
click at [615, 247] on input "11111" at bounding box center [665, 244] width 235 height 36
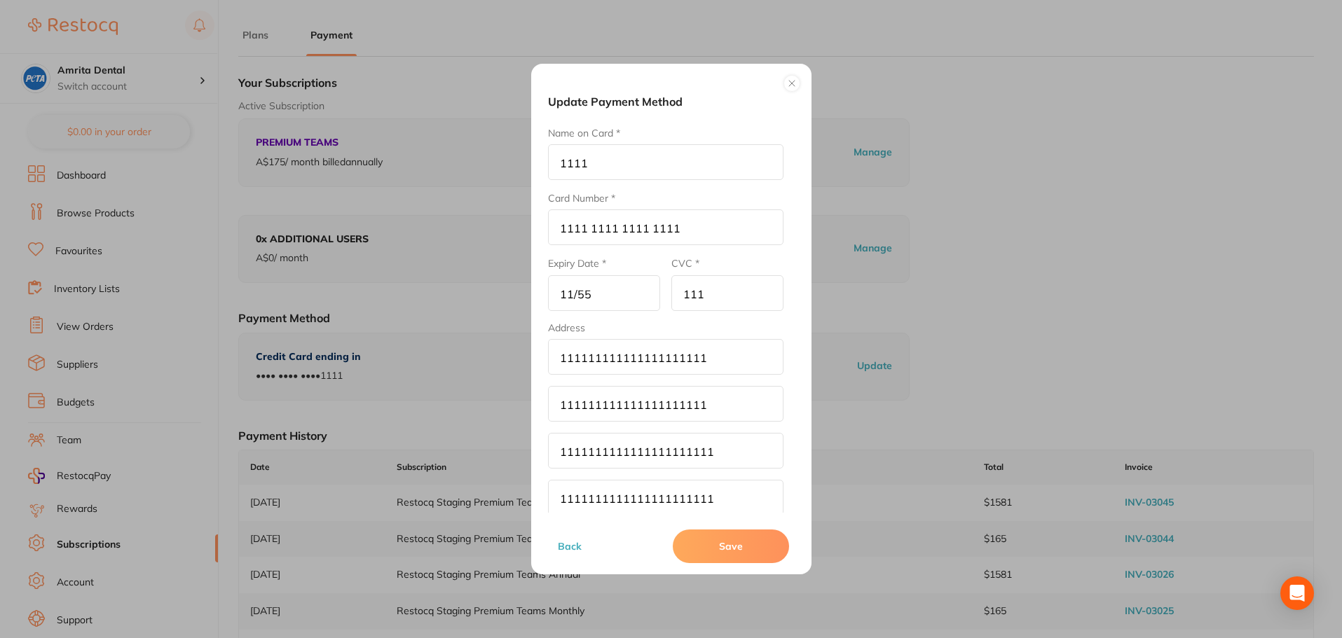
type input "111111111111111111111"
click at [623, 155] on input "1111" at bounding box center [665, 162] width 235 height 36
click at [722, 548] on button "Save" at bounding box center [731, 547] width 116 height 34
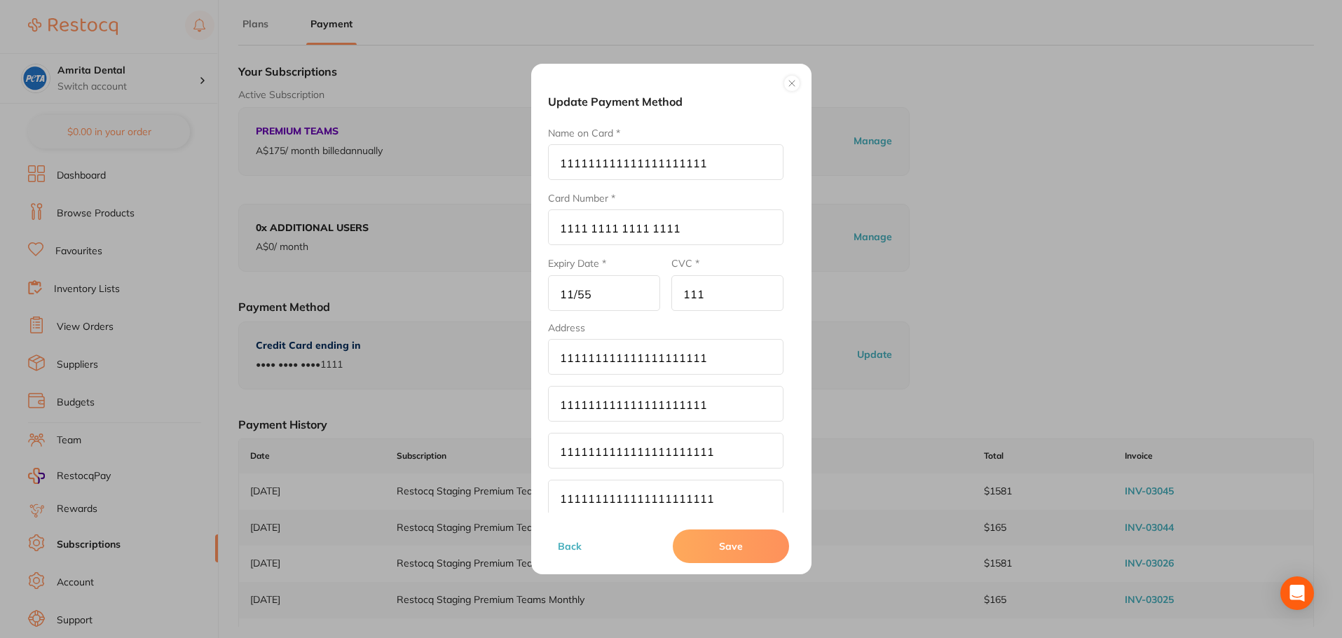
drag, startPoint x: 724, startPoint y: 156, endPoint x: 458, endPoint y: 169, distance: 266.7
click at [458, 169] on div "Update Payment Method Name on Card * 111111111111111111111 Card Number * 1111 1…" at bounding box center [671, 319] width 1342 height 638
type input "etgertgertert"
drag, startPoint x: 742, startPoint y: 349, endPoint x: 390, endPoint y: 365, distance: 352.9
click at [390, 365] on div "Update Payment Method Name on Card * etgertgertert Card Number * 1111 1111 1111…" at bounding box center [671, 319] width 1342 height 638
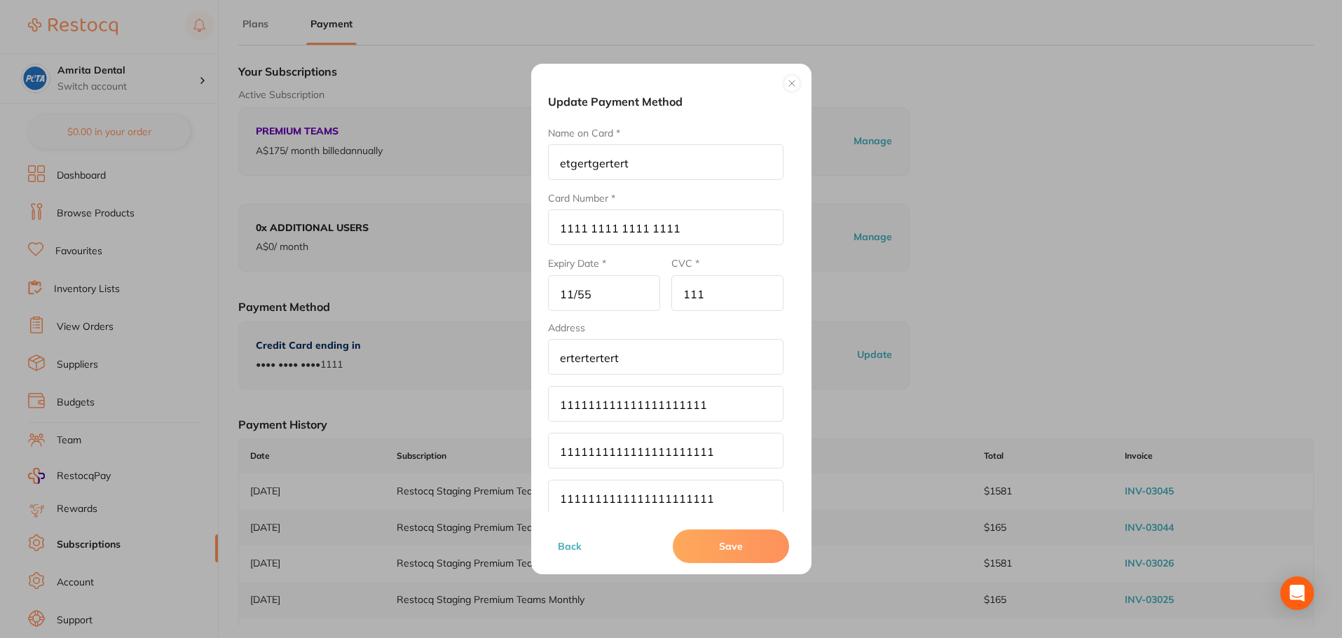
type input "ertertertert"
click at [500, 409] on div "Update Payment Method Name on Card * etgertgertert Card Number * 1111 1111 1111…" at bounding box center [671, 319] width 1342 height 638
type input "gbdfbdfbdfb"
drag, startPoint x: 723, startPoint y: 455, endPoint x: 357, endPoint y: 442, distance: 365.4
click at [357, 442] on div "Update Payment Method Name on Card * etgertgertert Card Number * 1111 1111 1111…" at bounding box center [671, 319] width 1342 height 638
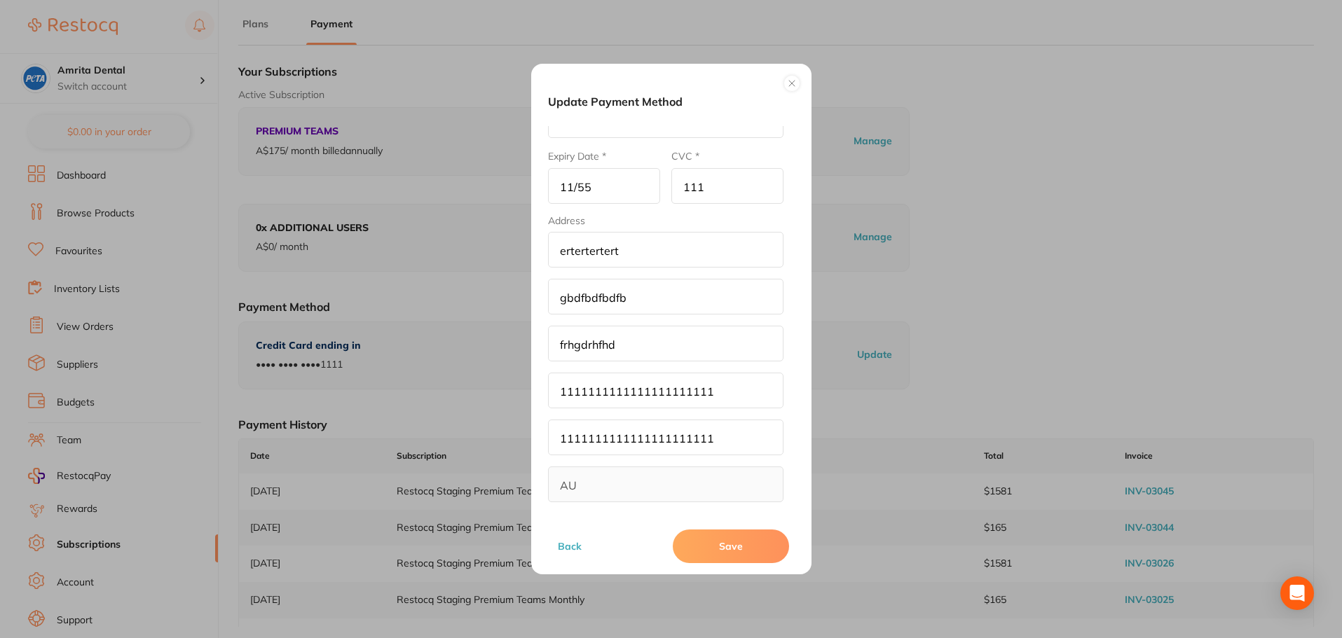
scroll to position [113, 0]
type input "frhgdrhfhd"
drag, startPoint x: 728, startPoint y: 411, endPoint x: 503, endPoint y: 403, distance: 225.1
click at [503, 403] on div "Update Payment Method Name on Card * etgertgertert Card Number * 1111 1111 1111…" at bounding box center [671, 319] width 1342 height 638
click at [708, 393] on input "1111111111111111111111" at bounding box center [665, 385] width 235 height 36
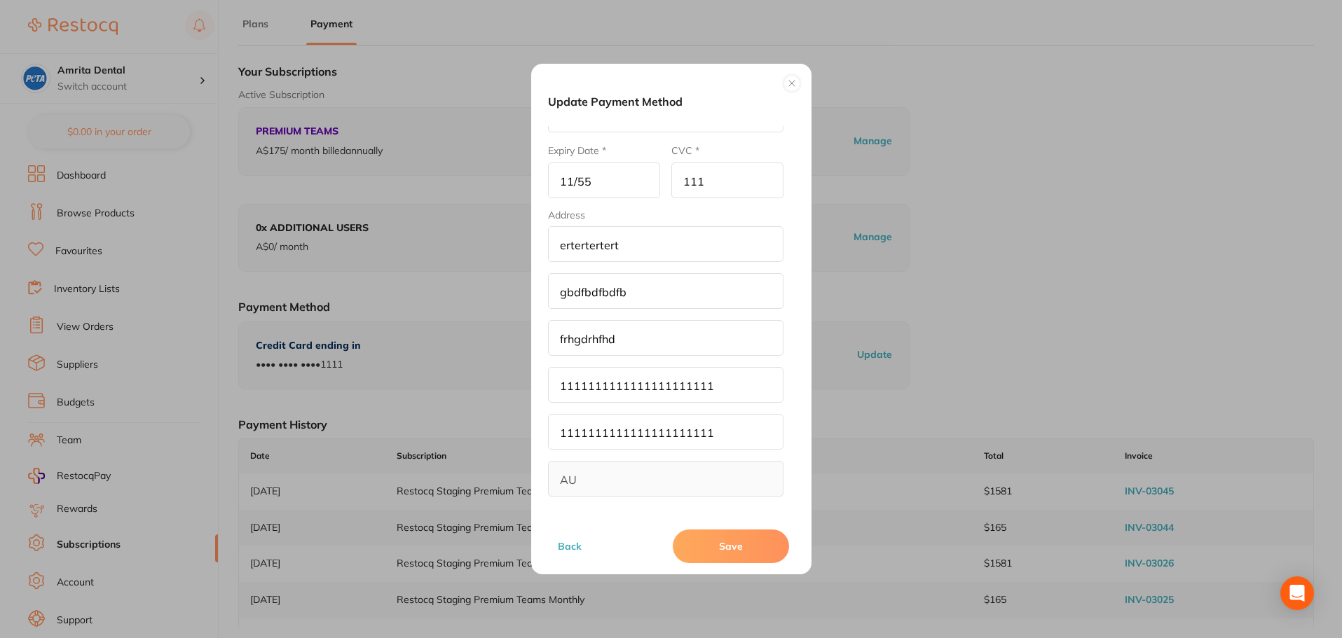
drag, startPoint x: 706, startPoint y: 390, endPoint x: 438, endPoint y: 384, distance: 268.5
click at [438, 384] on div "Update Payment Method Name on Card * etgertgertert Card Number * 1111 1111 1111…" at bounding box center [671, 319] width 1342 height 638
type input "erherherhreh"
drag, startPoint x: 734, startPoint y: 437, endPoint x: 423, endPoint y: 425, distance: 311.4
click at [423, 425] on div "Update Payment Method Name on Card * etgertgertert Card Number * 1111 1111 1111…" at bounding box center [671, 319] width 1342 height 638
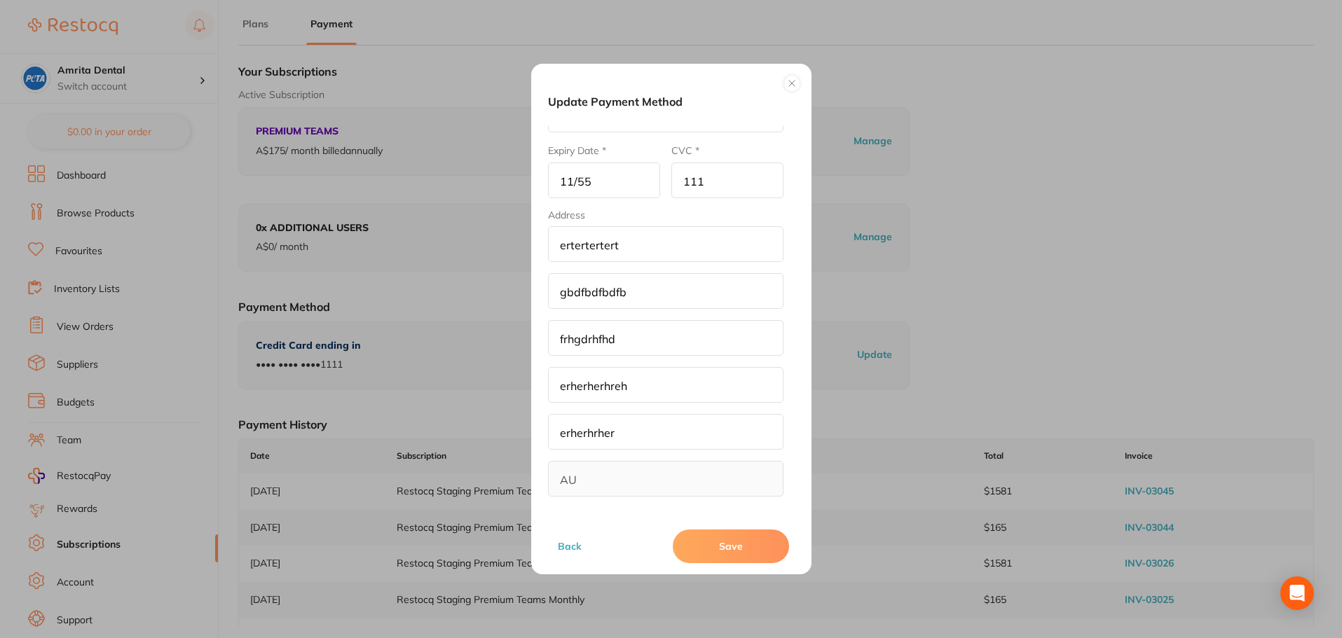
scroll to position [0, 0]
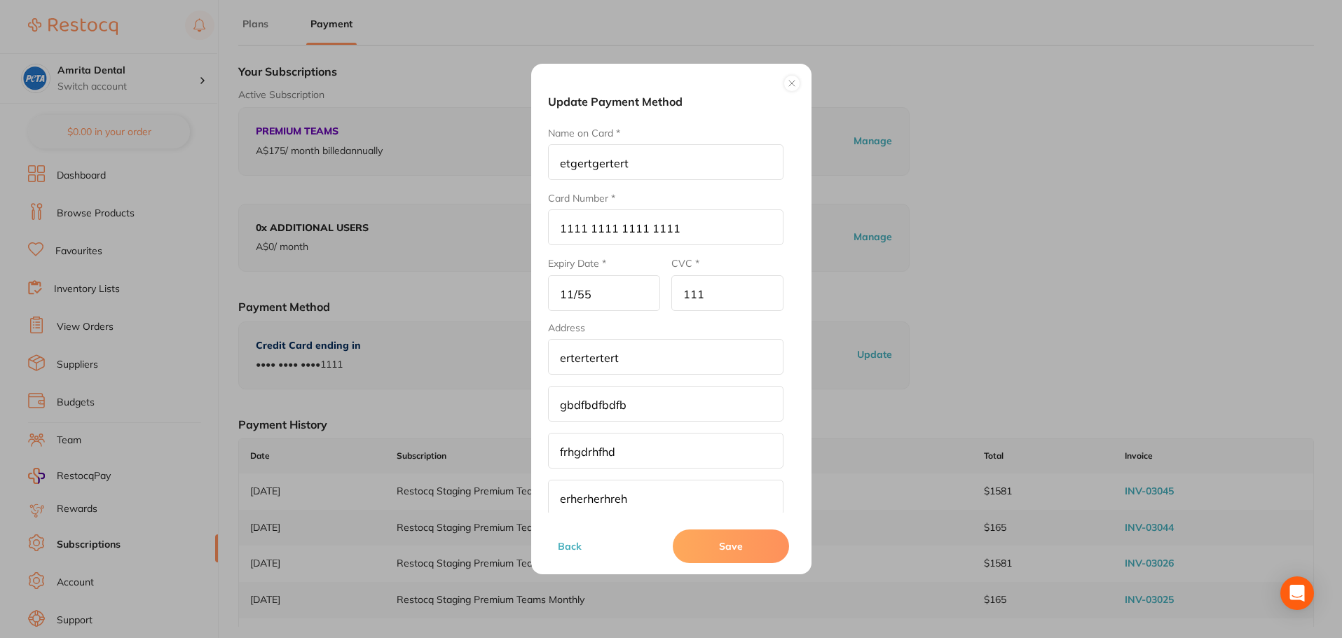
type input "erherhrher"
click at [472, 292] on div "Update Payment Method Name on Card * etgertgertert Card Number * 1111 1111 1111…" at bounding box center [671, 319] width 1342 height 638
type input "hrdrh"
drag, startPoint x: 723, startPoint y: 299, endPoint x: 598, endPoint y: 306, distance: 125.6
click at [598, 305] on form "Name on Card * etgertgertert Card Number * 1111 1111 1111 1111 Expiry Date * hr…" at bounding box center [665, 367] width 235 height 483
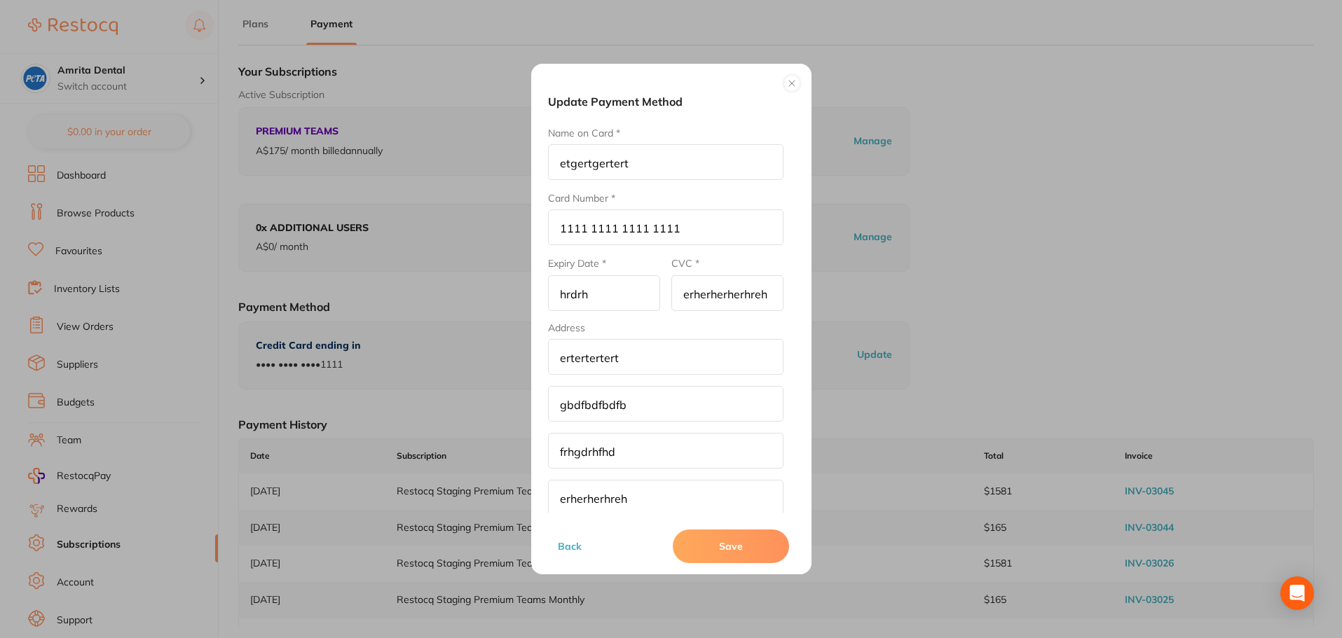
type input "erherherherhreh"
drag, startPoint x: 611, startPoint y: 294, endPoint x: 602, endPoint y: 293, distance: 9.1
click at [602, 293] on input "hrdrh" at bounding box center [604, 293] width 112 height 36
click at [685, 237] on input "1111 1111 1111 1111" at bounding box center [665, 228] width 235 height 36
drag, startPoint x: 692, startPoint y: 230, endPoint x: 327, endPoint y: 263, distance: 366.6
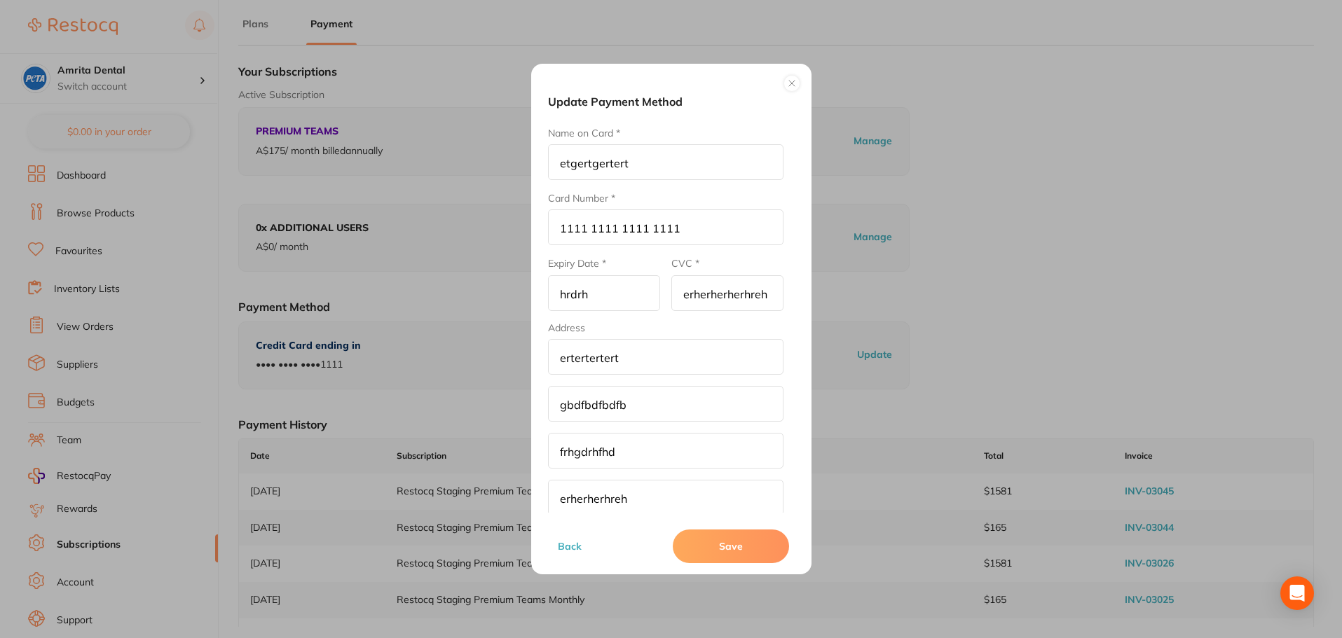
click at [327, 263] on div "Update Payment Method Name on Card * etgertgertert Card Number * 1111 1111 1111…" at bounding box center [671, 319] width 1342 height 638
type input "4536 5464 5674 5754"
click at [723, 552] on button "Save" at bounding box center [731, 547] width 116 height 34
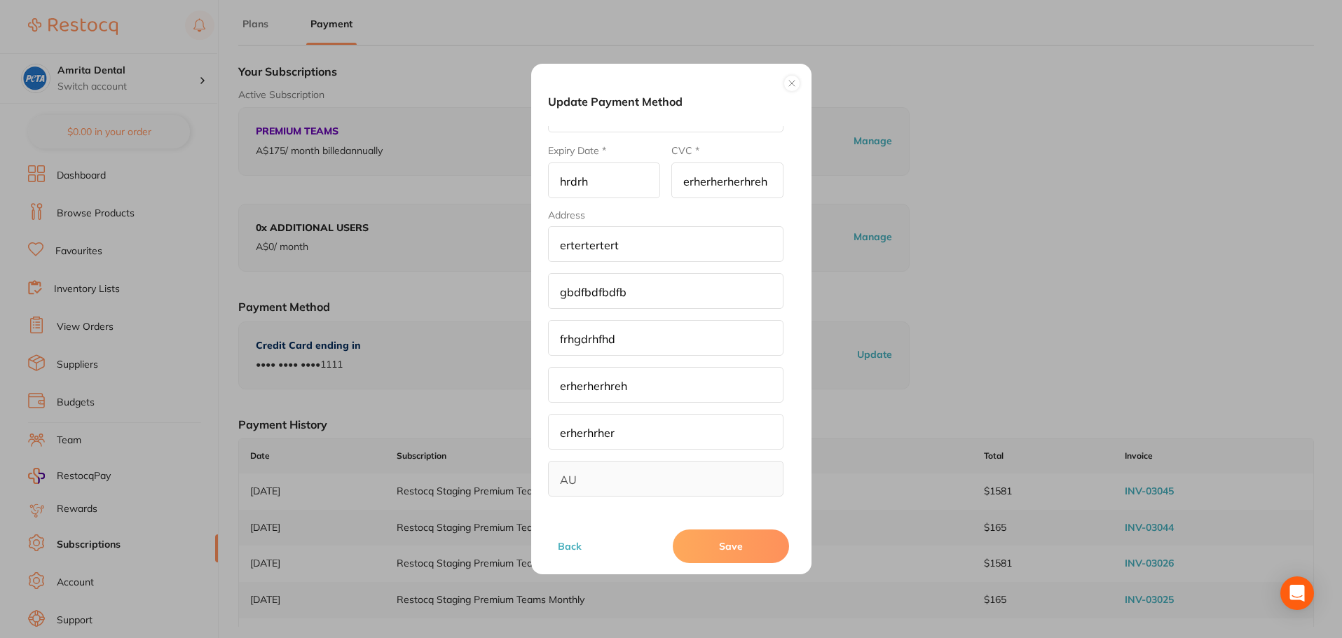
drag, startPoint x: 606, startPoint y: 436, endPoint x: 494, endPoint y: 431, distance: 111.5
click at [494, 431] on div "Update Payment Method Name on Card * etgertgertert Card Number * 4536 5464 5674…" at bounding box center [671, 319] width 1342 height 638
drag, startPoint x: 707, startPoint y: 390, endPoint x: 458, endPoint y: 390, distance: 248.8
click at [444, 393] on div "Update Payment Method Name on Card * etgertgertert Card Number * 4536 5464 5674…" at bounding box center [671, 319] width 1342 height 638
type input "frhgdrhfh"
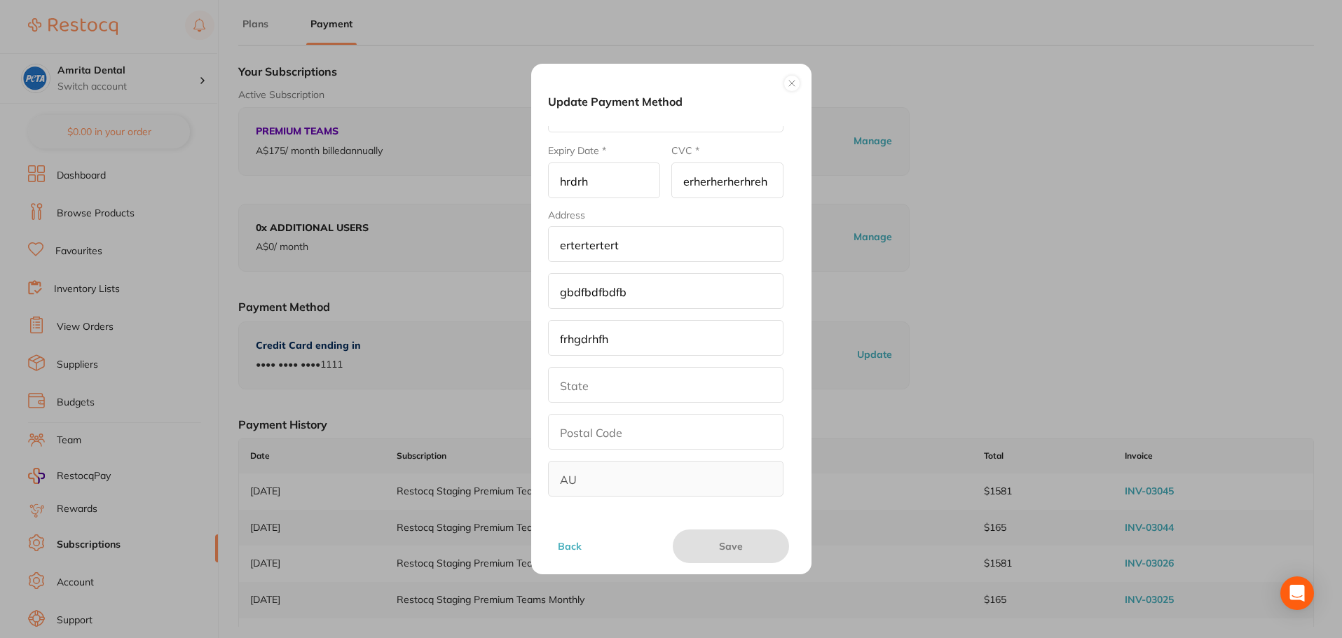
drag, startPoint x: 488, startPoint y: 332, endPoint x: 474, endPoint y: 334, distance: 14.8
click at [474, 334] on div "Update Payment Method Name on Card * etgertgertert Card Number * 4536 5464 5674…" at bounding box center [671, 319] width 1342 height 638
drag, startPoint x: 694, startPoint y: 269, endPoint x: 526, endPoint y: 279, distance: 168.5
click at [507, 285] on div "Update Payment Method Name on Card * etgertgertert Card Number * 4536 5464 5674…" at bounding box center [671, 319] width 1342 height 638
drag, startPoint x: 679, startPoint y: 298, endPoint x: 532, endPoint y: 294, distance: 147.2
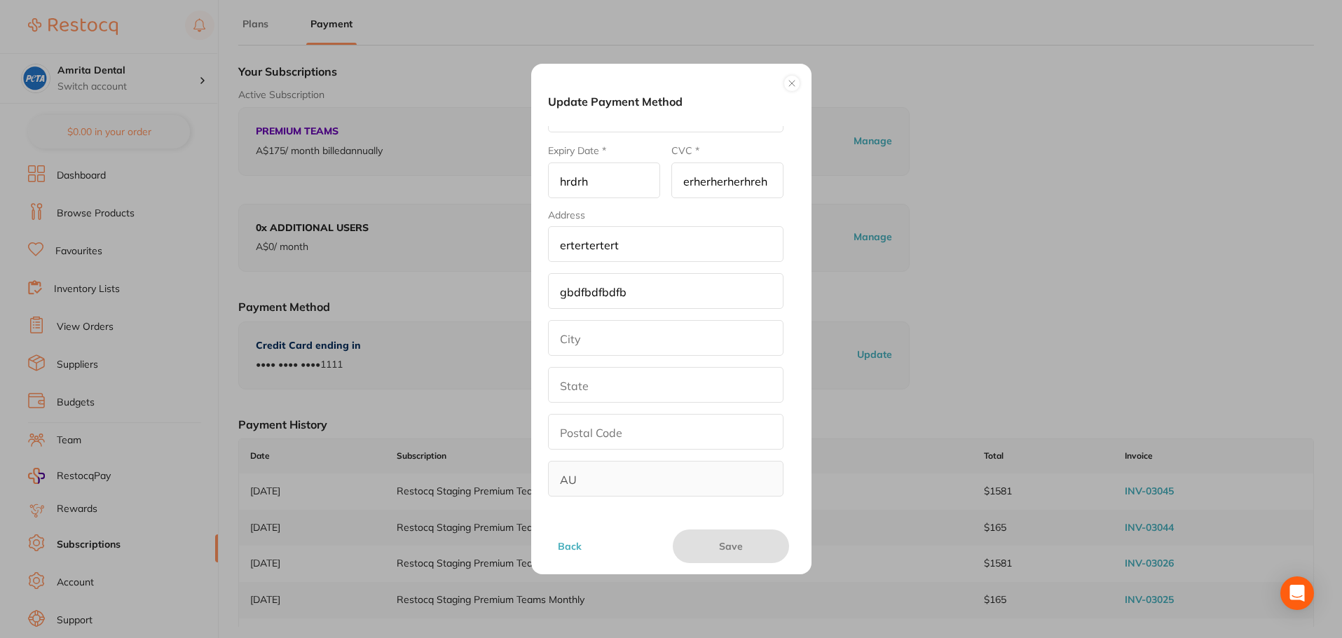
click at [518, 297] on div "Update Payment Method Name on Card * etgertgertert Card Number * 4536 5464 5674…" at bounding box center [671, 319] width 1342 height 638
drag, startPoint x: 662, startPoint y: 250, endPoint x: 538, endPoint y: 254, distance: 124.8
click at [538, 254] on div "Update Payment Method Name on Card * etgertgertert Card Number * 4536 5464 5674…" at bounding box center [671, 319] width 280 height 511
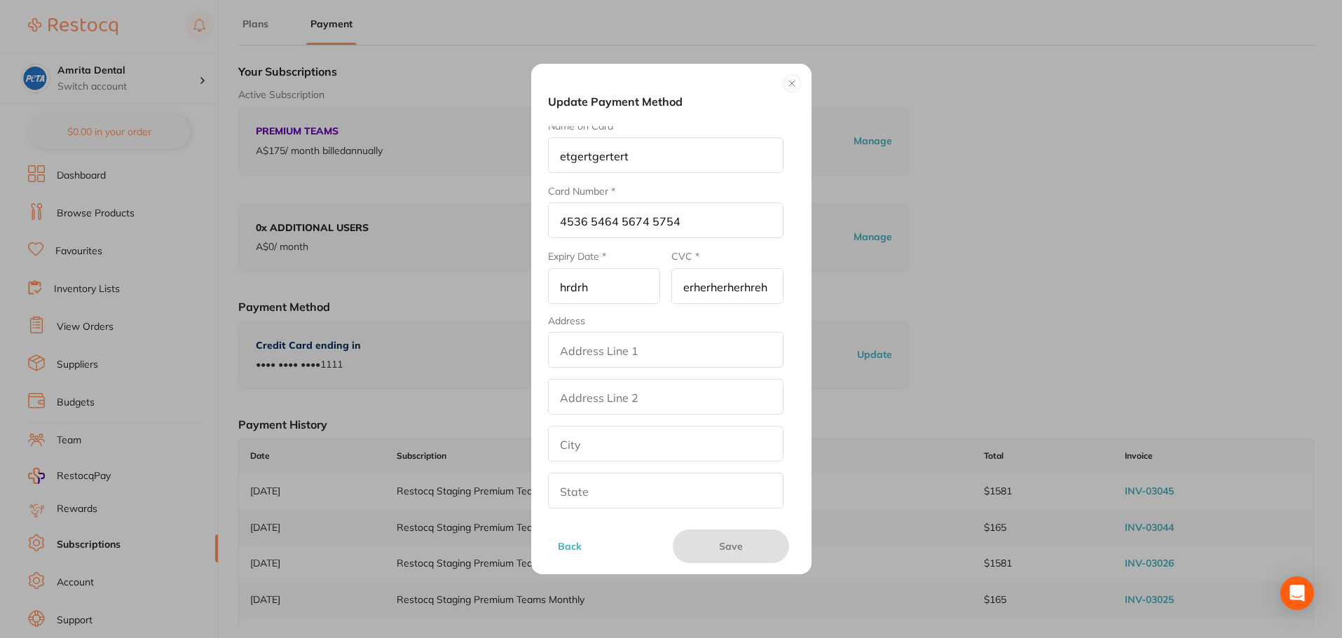
scroll to position [0, 0]
click at [513, 301] on div "Update Payment Method Name on Card * etgertgertert Card Number * 4536 5464 5674…" at bounding box center [671, 319] width 1342 height 638
type input "11/66"
drag, startPoint x: 751, startPoint y: 299, endPoint x: 615, endPoint y: 300, distance: 136.7
click at [615, 300] on form "Name on Card * etgertgertert Card Number * 4536 5464 5674 5754 Expiry Date * [C…" at bounding box center [665, 367] width 235 height 483
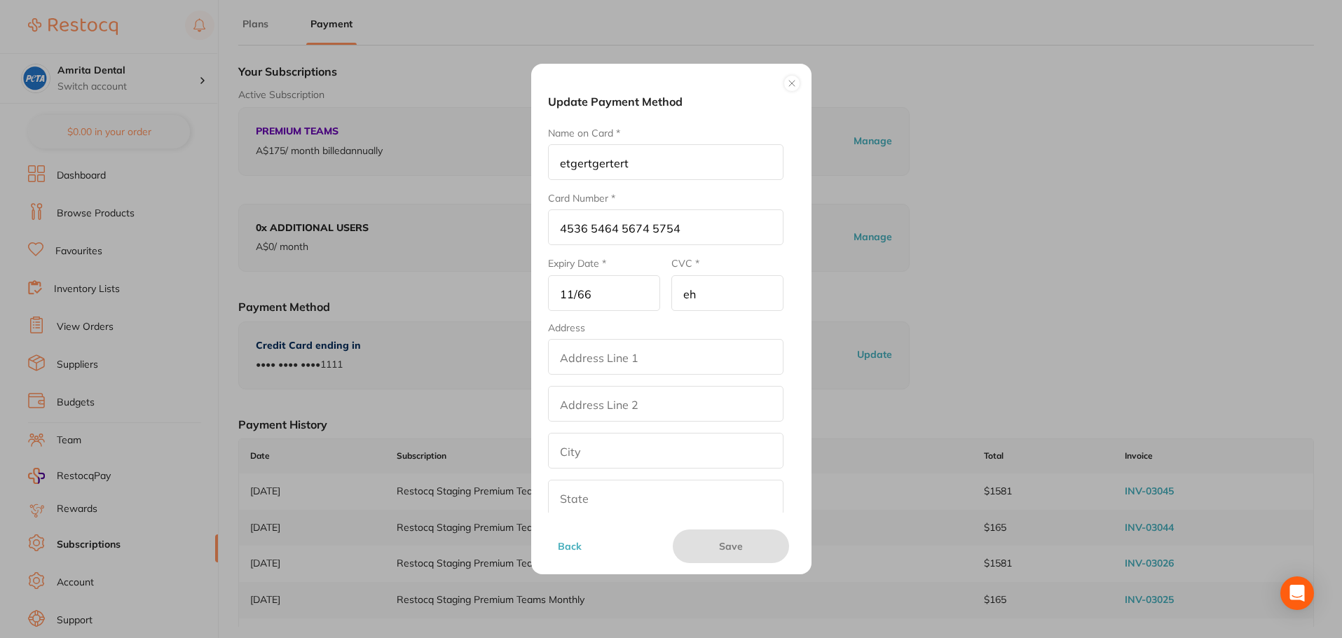
type input ".eh"
drag, startPoint x: 718, startPoint y: 297, endPoint x: 572, endPoint y: 300, distance: 146.5
click at [572, 300] on form "Name on Card * etgertgertert Card Number * 4536 5464 5674 5754 Expiry Date * [C…" at bounding box center [665, 367] width 235 height 483
type input "123"
drag, startPoint x: 686, startPoint y: 228, endPoint x: 392, endPoint y: 221, distance: 293.7
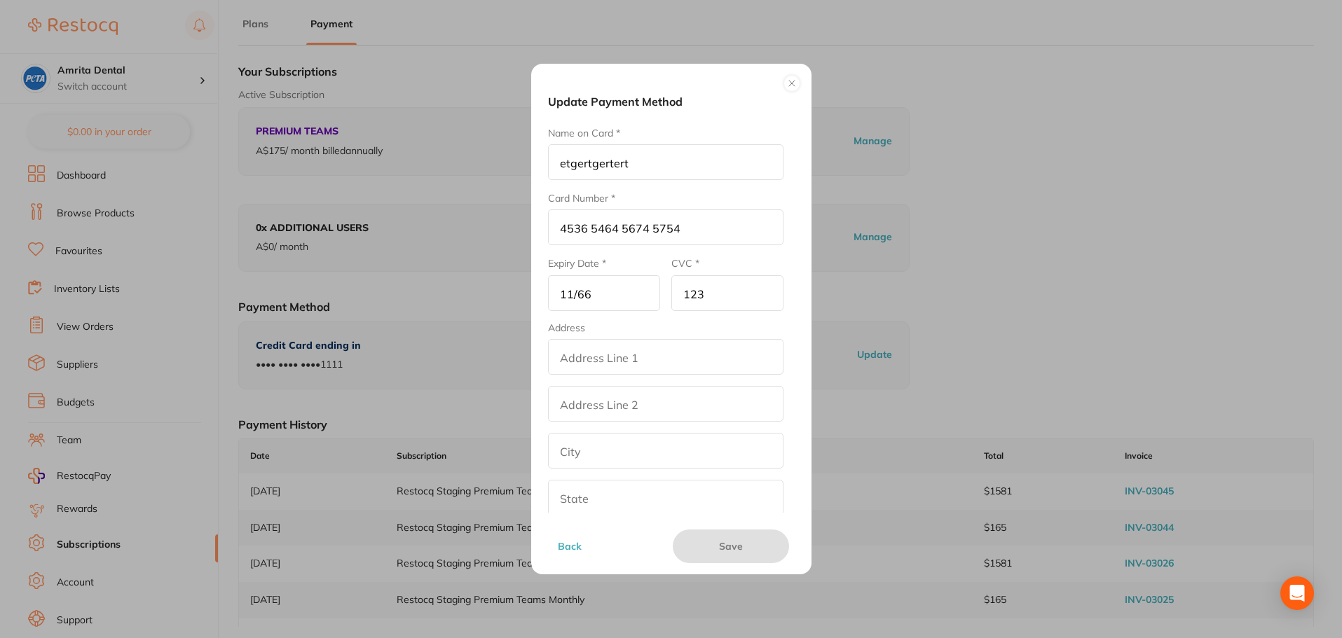
click at [392, 221] on div "Update Payment Method Name on Card * etgertgertert Card Number * 4536 5464 5674…" at bounding box center [671, 319] width 1342 height 638
type input "4"
type input "[CREDIT_CARD_NUMBER]"
drag, startPoint x: 462, startPoint y: 170, endPoint x: 423, endPoint y: 170, distance: 39.2
click at [423, 170] on div "Update Payment Method Name on Card * etgertgertert Card Number * [CREDIT_CARD_N…" at bounding box center [671, 319] width 1342 height 638
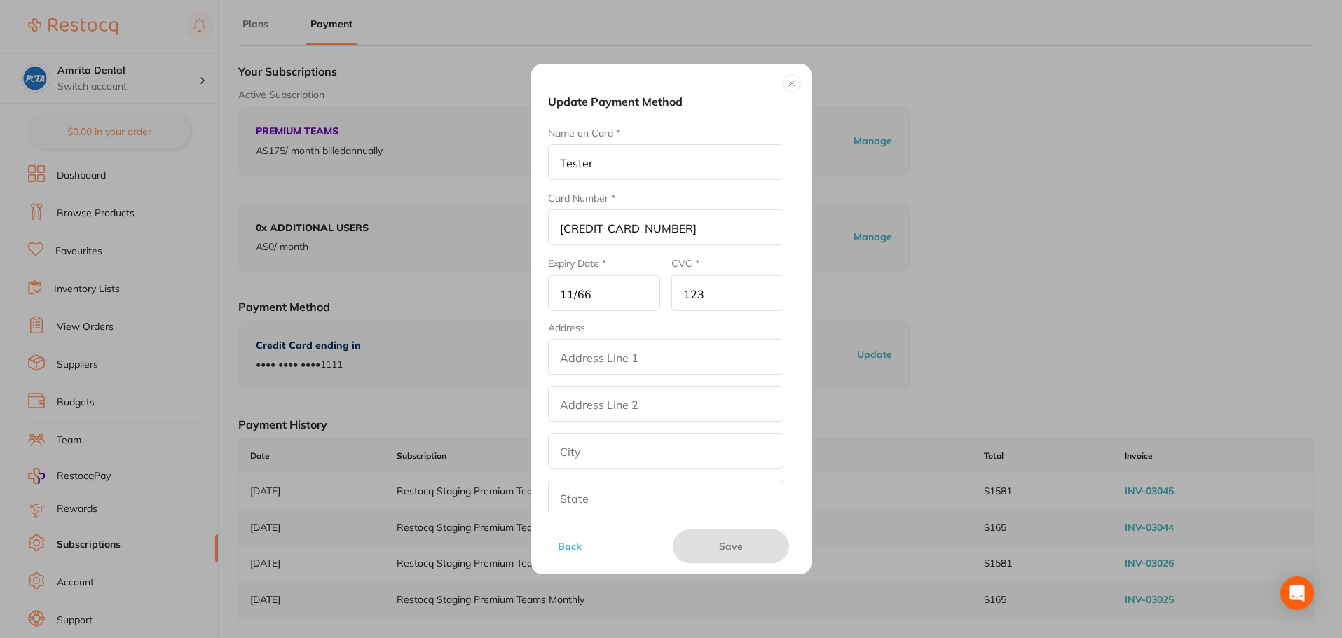
scroll to position [70, 0]
type input "Tester"
click at [635, 286] on input "Address Line 1 *" at bounding box center [665, 287] width 235 height 36
type input "y"
click at [594, 338] on input "Address Line 2" at bounding box center [665, 334] width 235 height 36
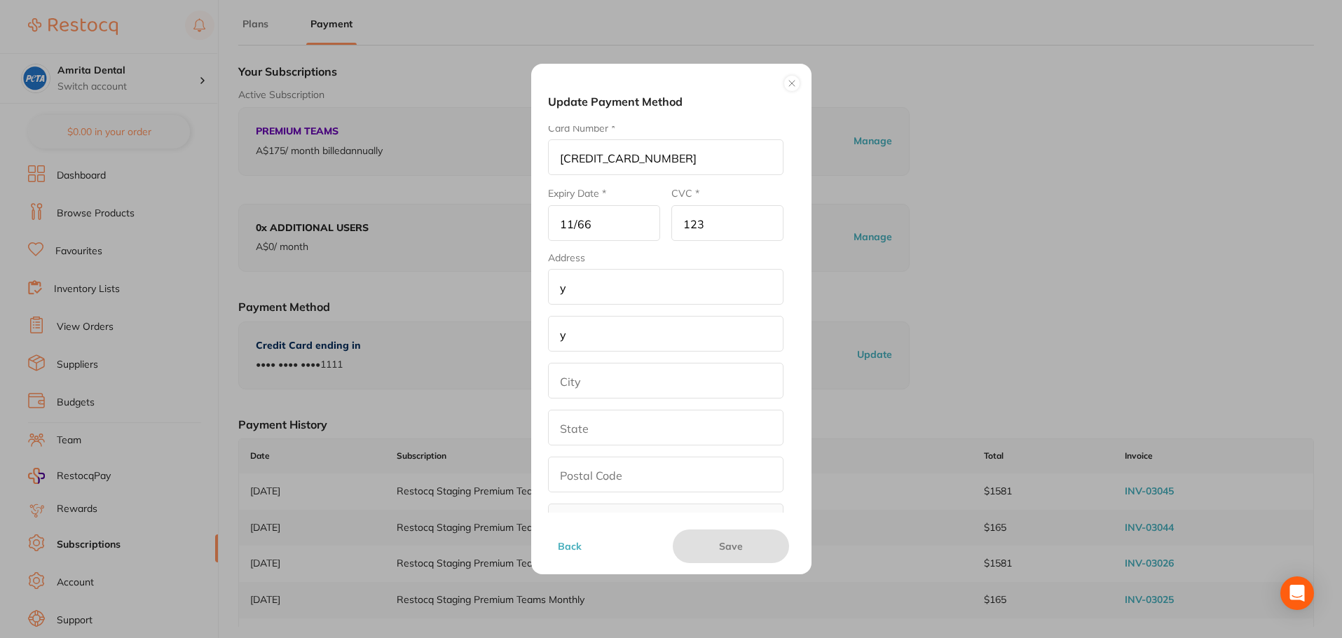
type input "y"
click at [578, 378] on input "City *" at bounding box center [665, 381] width 235 height 36
type input "y"
click at [576, 435] on input "State *" at bounding box center [665, 428] width 235 height 36
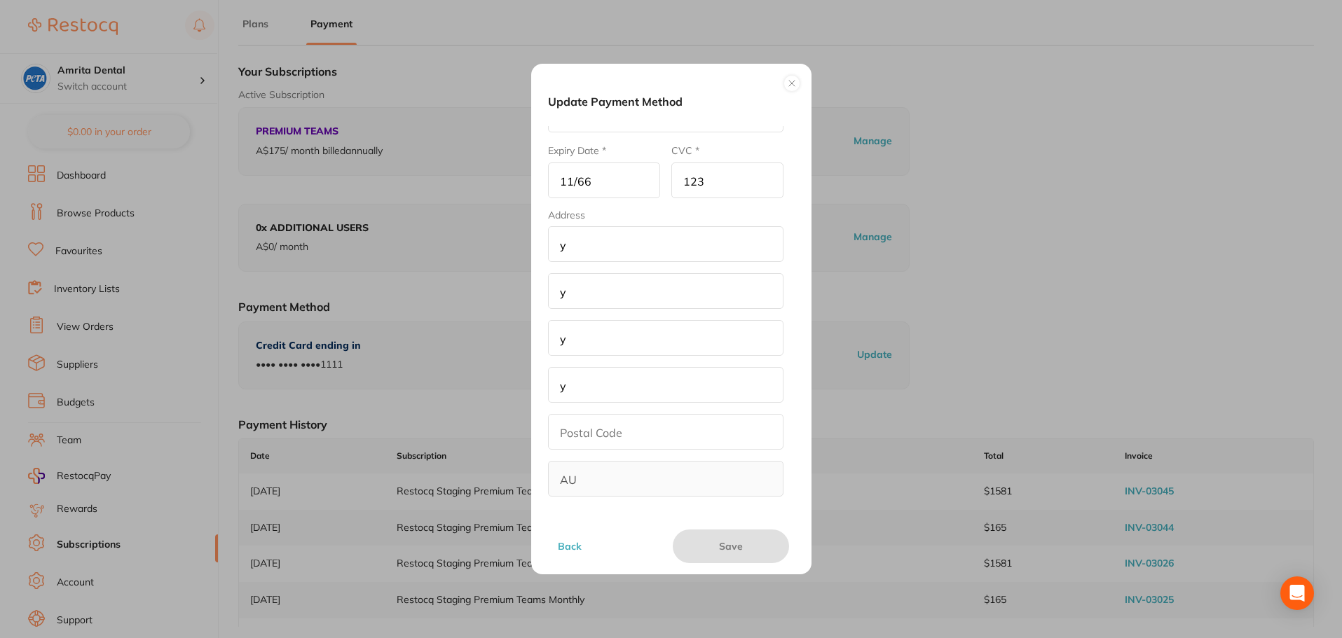
type input "y"
click at [591, 430] on input "Postal Code *" at bounding box center [665, 432] width 235 height 36
type input "y"
click at [602, 394] on input "y" at bounding box center [665, 385] width 235 height 36
click at [598, 341] on input "y" at bounding box center [665, 338] width 235 height 36
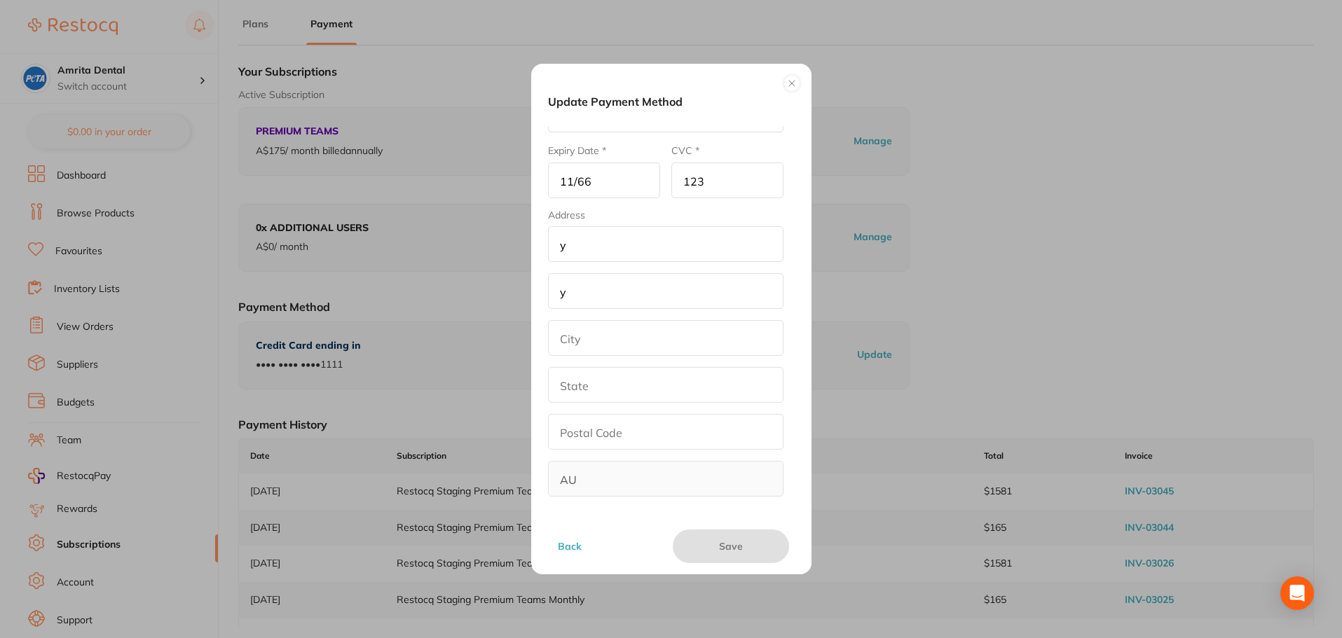
click at [592, 289] on input "y" at bounding box center [665, 291] width 235 height 36
click at [592, 255] on input "y" at bounding box center [665, 244] width 235 height 36
click at [788, 83] on button at bounding box center [792, 83] width 17 height 17
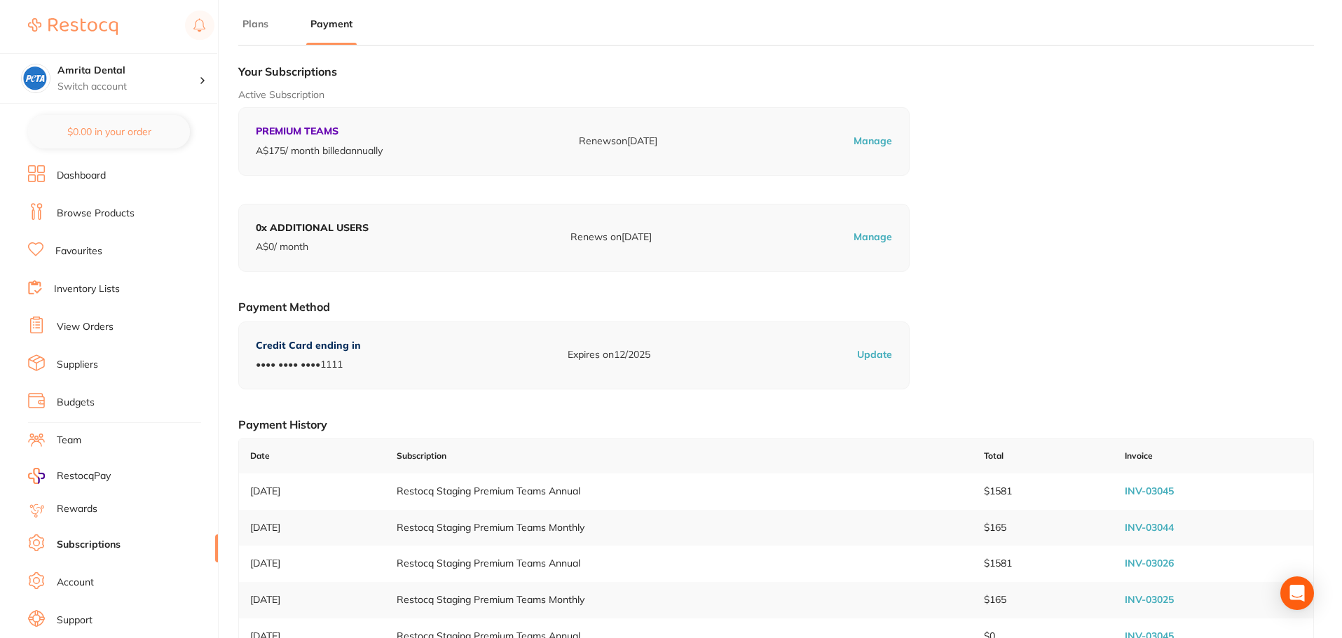
click at [118, 210] on link "Browse Products" at bounding box center [96, 214] width 78 height 14
